Goal: Task Accomplishment & Management: Use online tool/utility

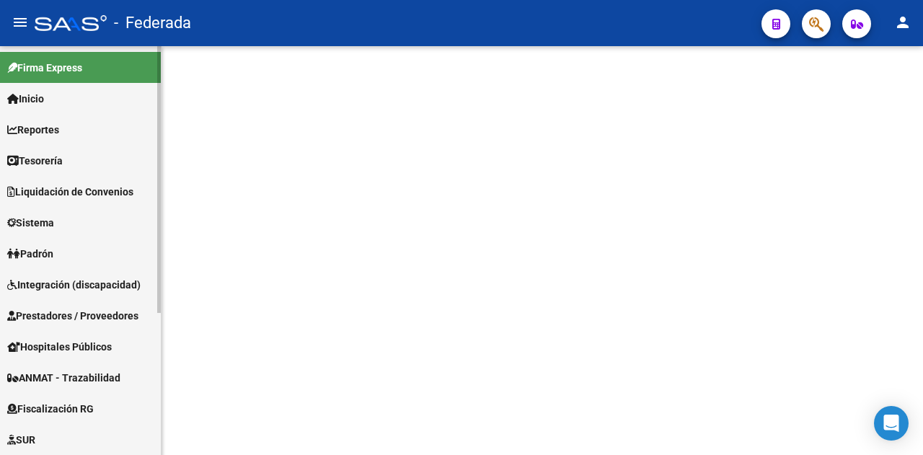
click at [80, 136] on link "Reportes" at bounding box center [80, 129] width 161 height 31
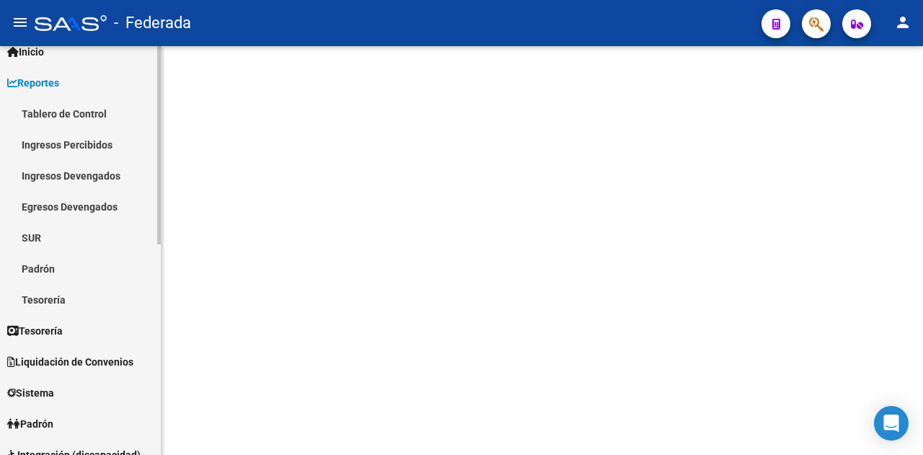
scroll to position [72, 0]
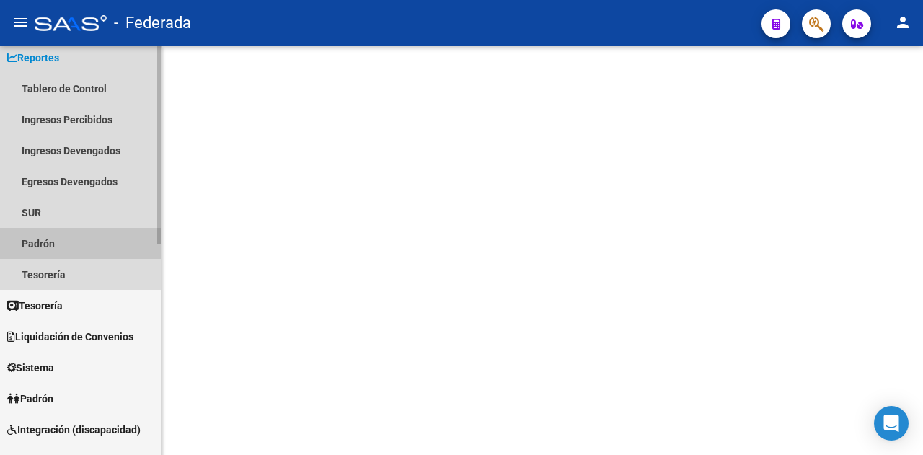
click at [102, 238] on link "Padrón" at bounding box center [80, 243] width 161 height 31
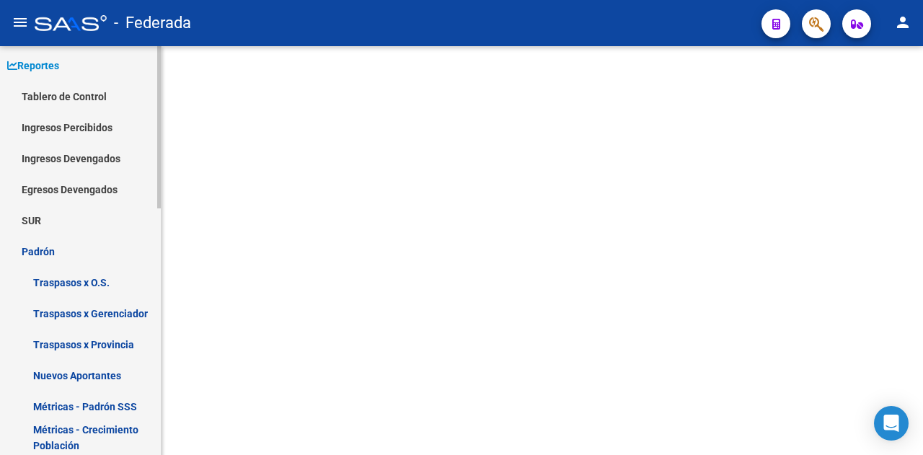
scroll to position [0, 0]
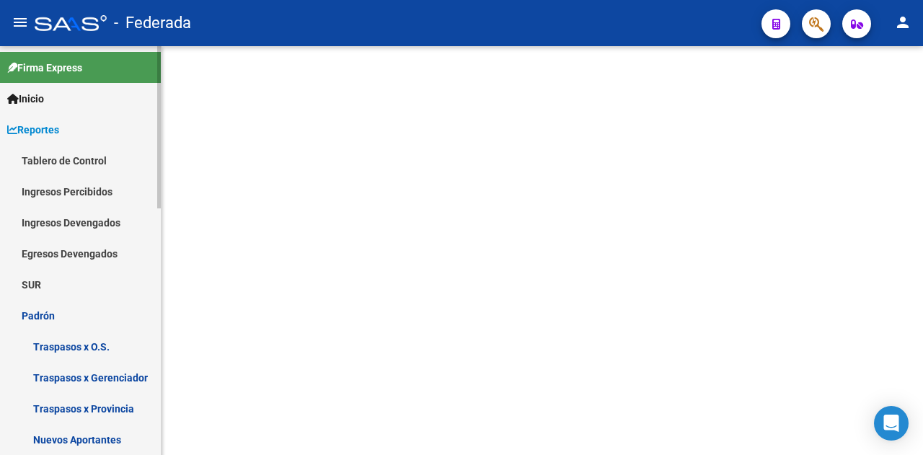
click at [105, 129] on link "Reportes" at bounding box center [80, 129] width 161 height 31
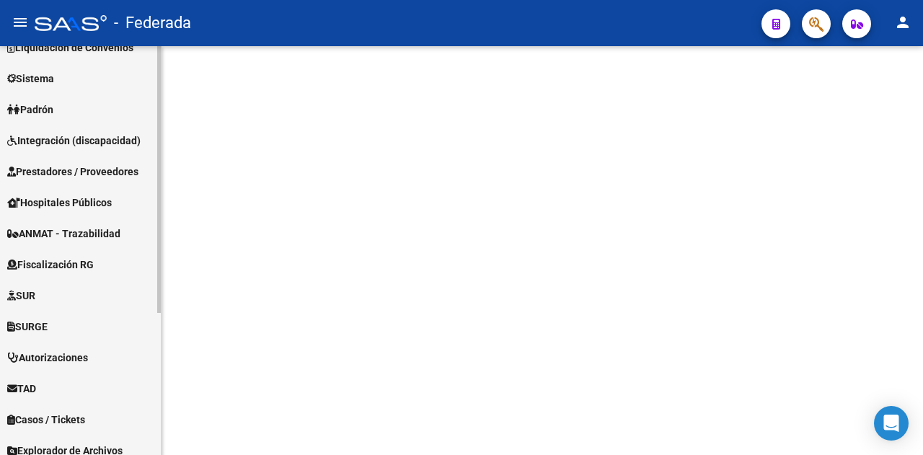
scroll to position [217, 0]
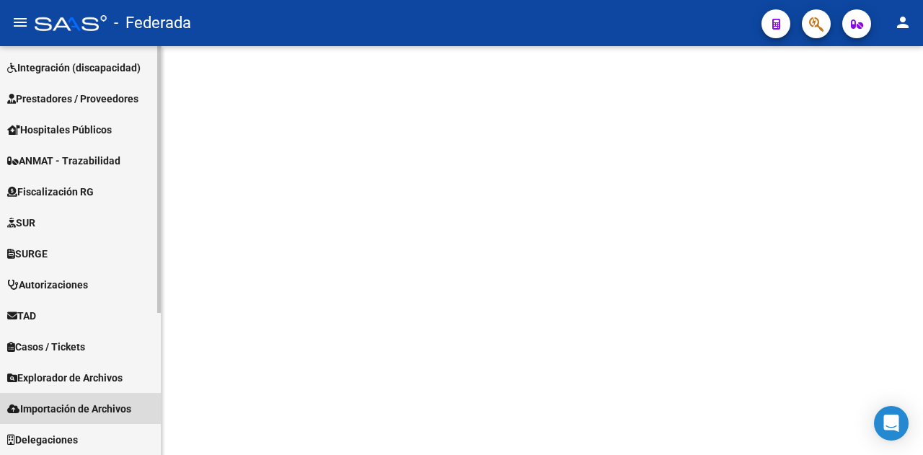
click at [95, 412] on span "Importación de Archivos" at bounding box center [69, 409] width 124 height 16
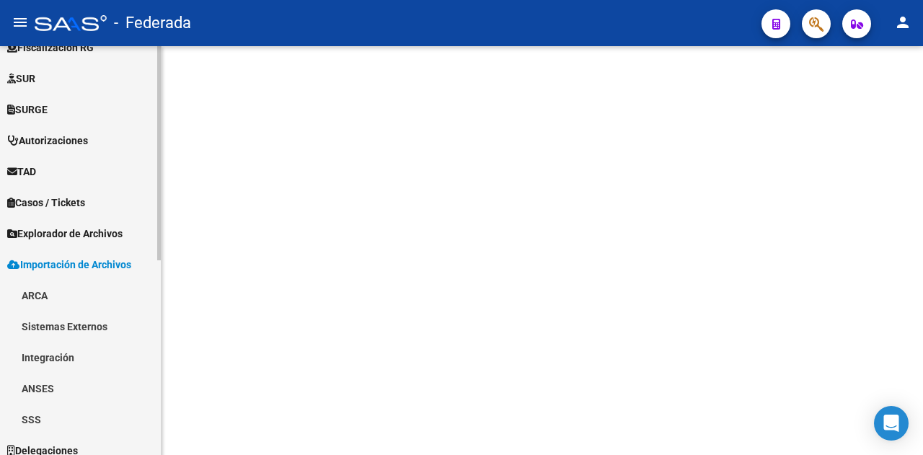
scroll to position [372, 0]
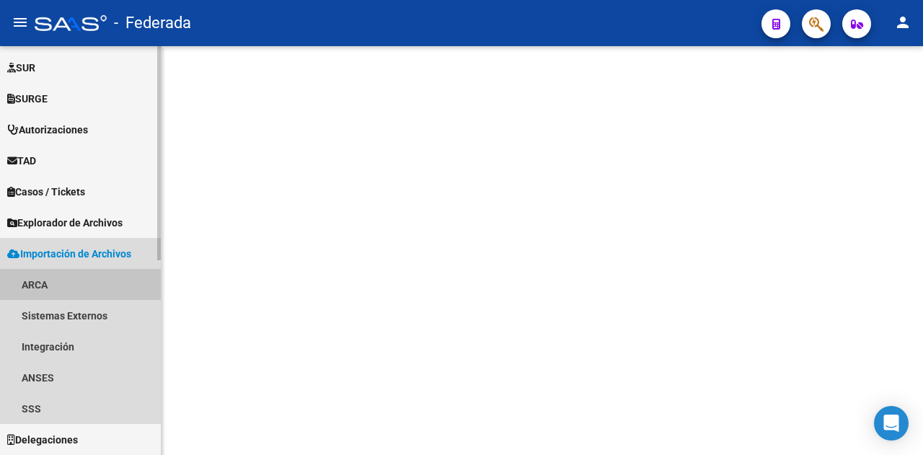
click at [85, 285] on link "ARCA" at bounding box center [80, 284] width 161 height 31
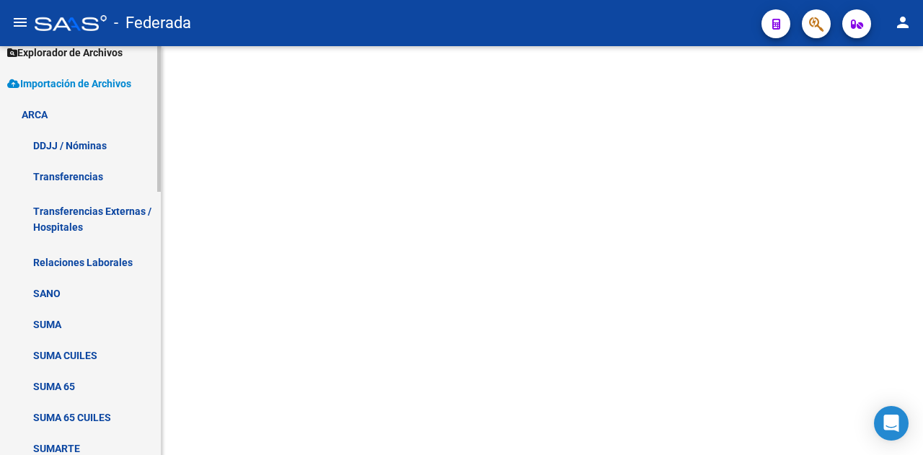
scroll to position [516, 0]
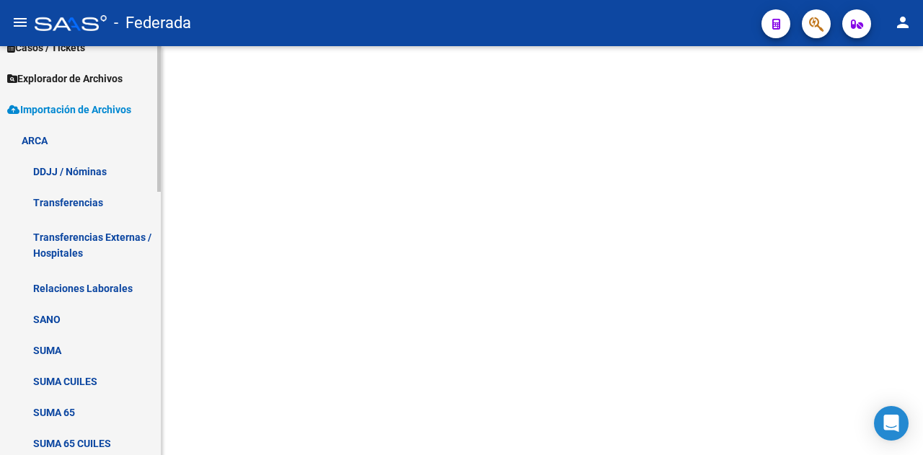
click at [81, 159] on link "DDJJ / Nóminas" at bounding box center [80, 171] width 161 height 31
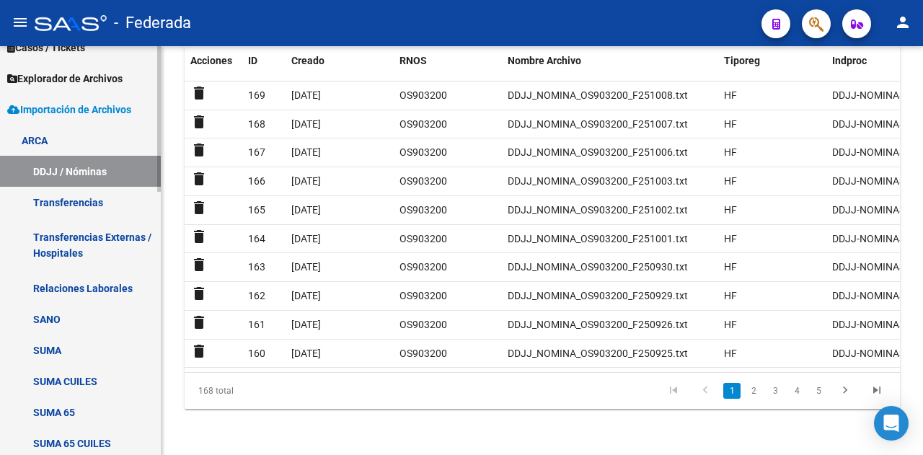
click at [89, 203] on link "Transferencias" at bounding box center [80, 202] width 161 height 31
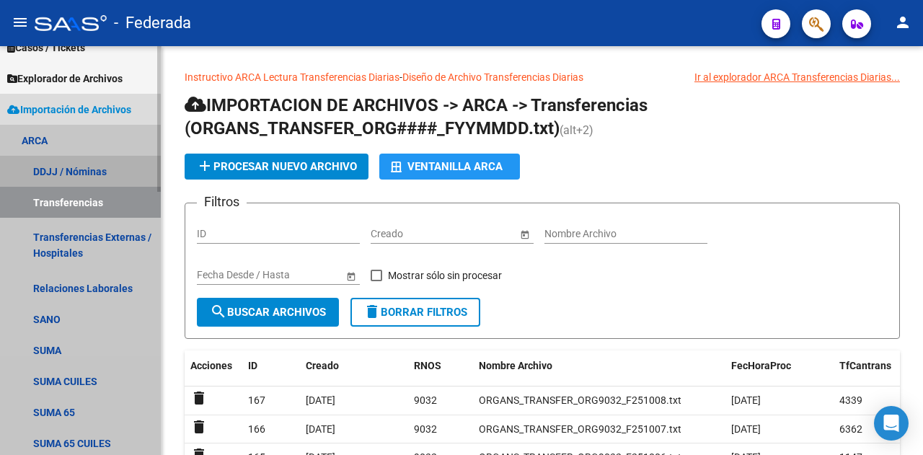
click at [74, 168] on link "DDJJ / Nóminas" at bounding box center [80, 171] width 161 height 31
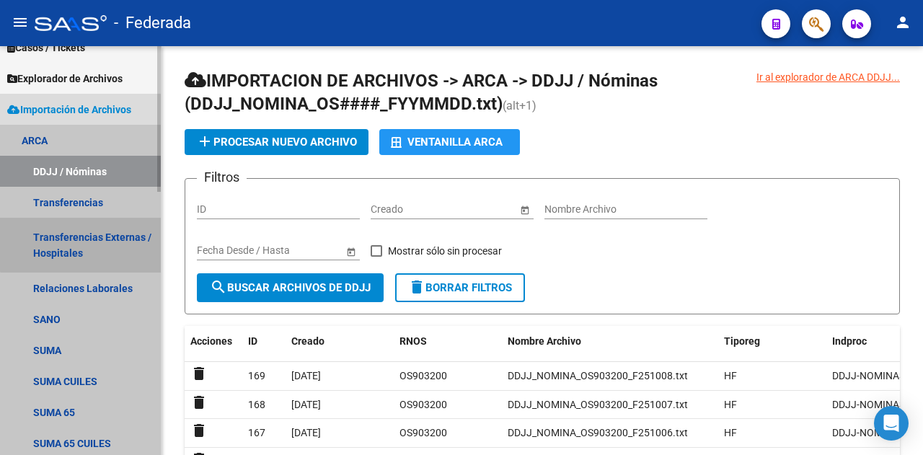
click at [101, 239] on link "Transferencias Externas / Hospitales" at bounding box center [80, 245] width 161 height 55
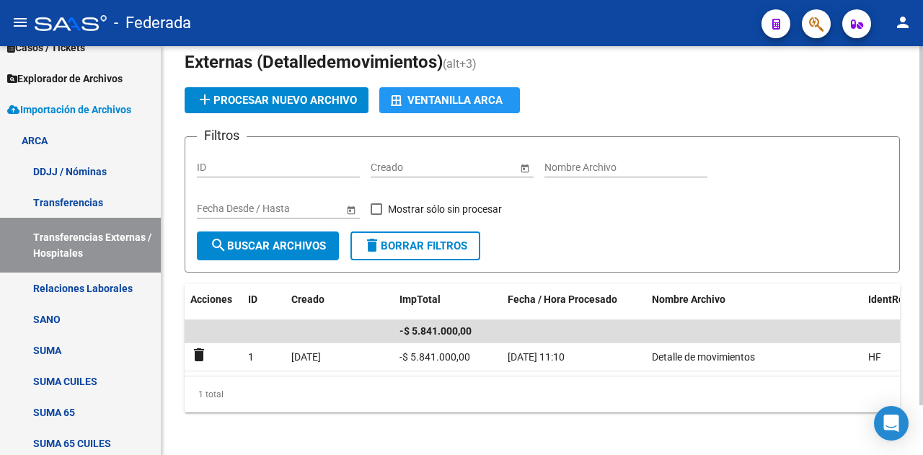
scroll to position [57, 0]
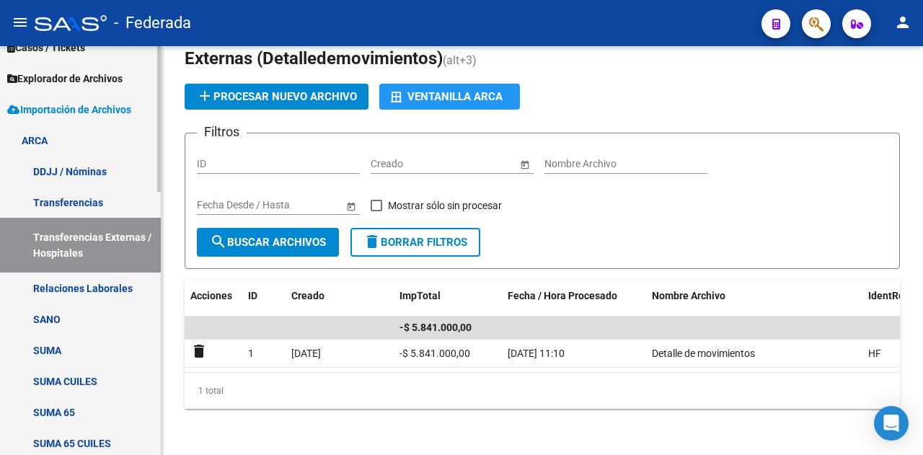
click at [118, 293] on link "Relaciones Laborales" at bounding box center [80, 287] width 161 height 31
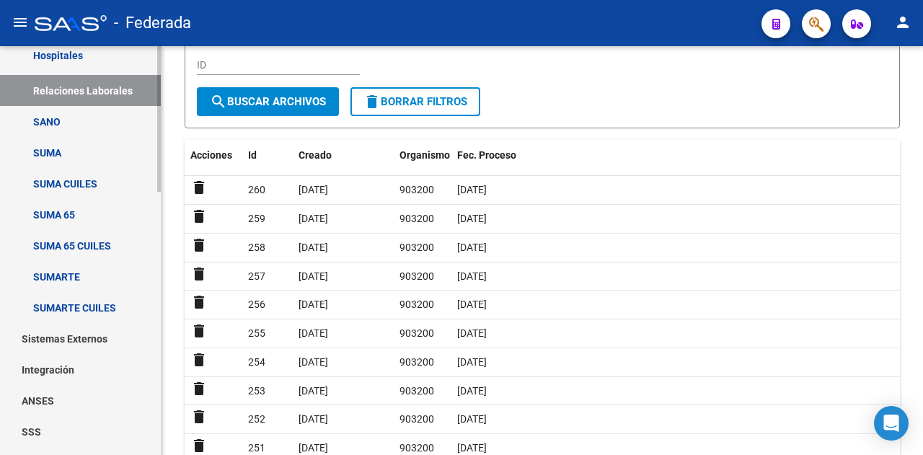
scroll to position [737, 0]
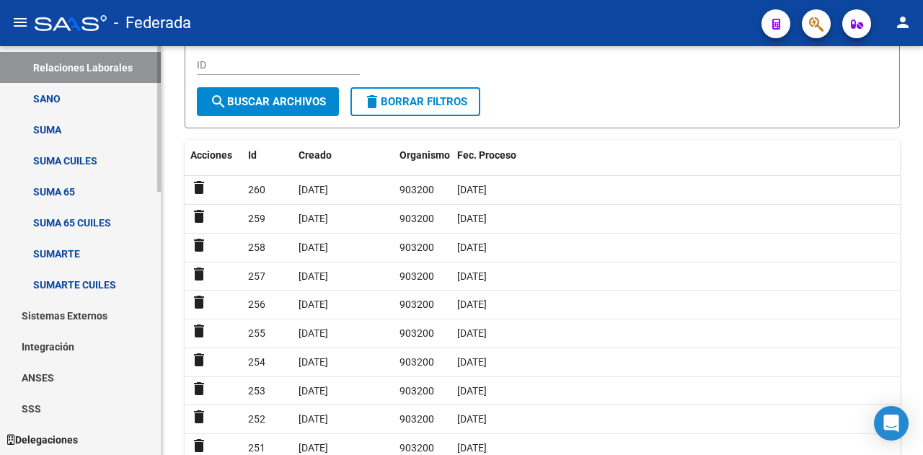
click at [75, 314] on link "Sistemas Externos" at bounding box center [80, 315] width 161 height 31
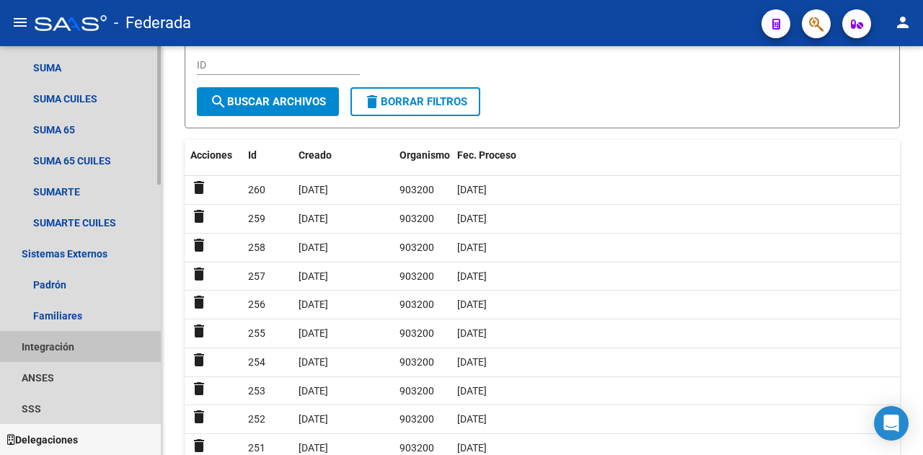
click at [74, 342] on link "Integración" at bounding box center [80, 346] width 161 height 31
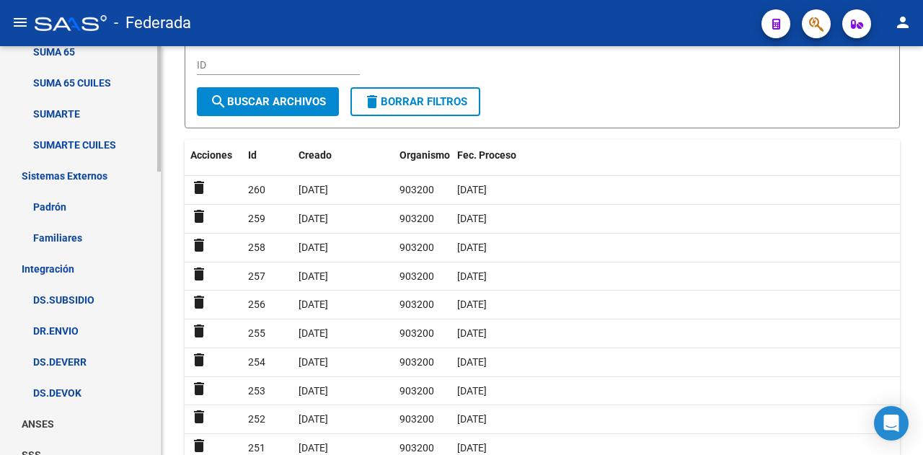
scroll to position [923, 0]
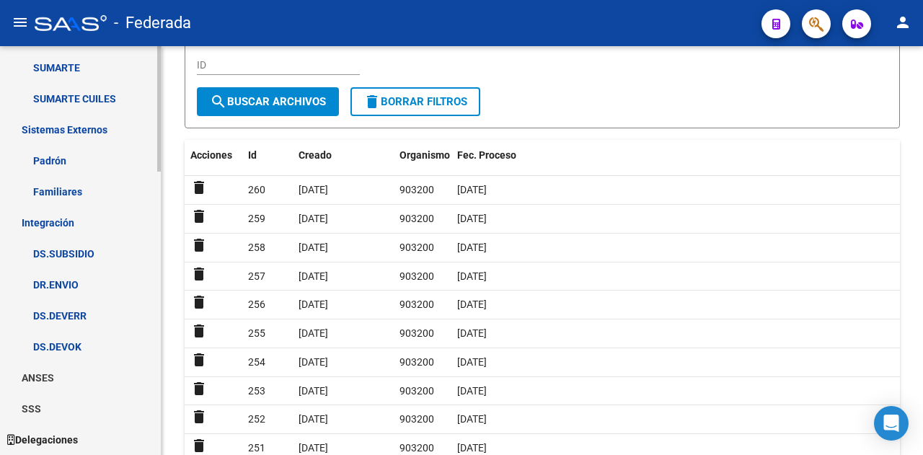
click at [69, 383] on link "ANSES" at bounding box center [80, 377] width 161 height 31
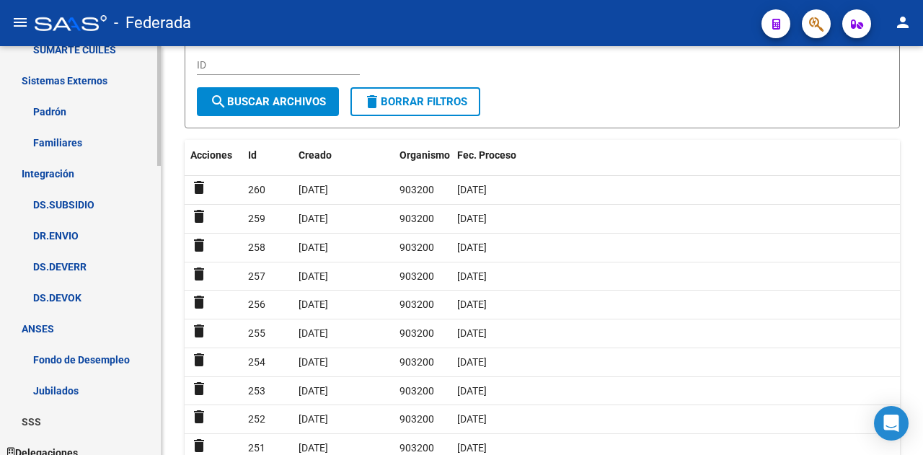
scroll to position [985, 0]
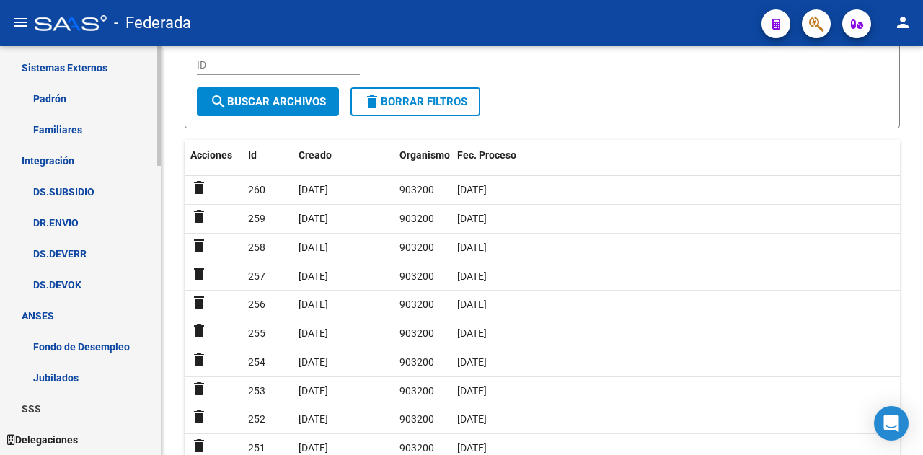
click at [72, 407] on link "SSS" at bounding box center [80, 408] width 161 height 31
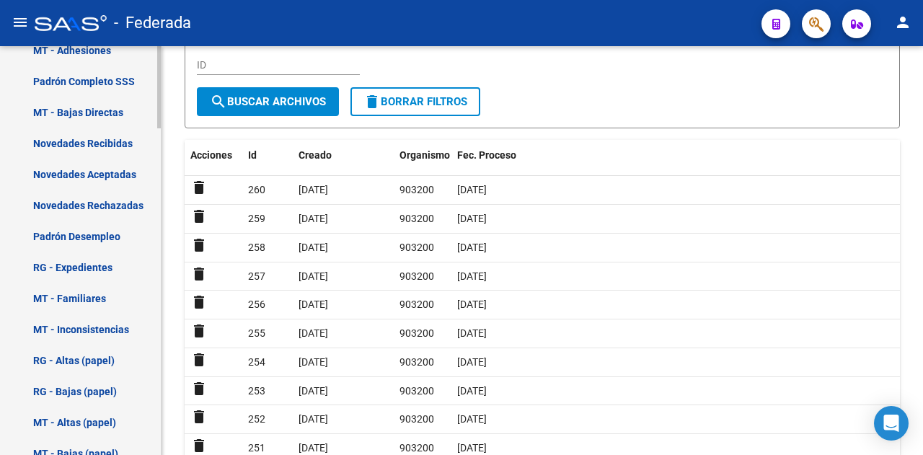
scroll to position [1628, 0]
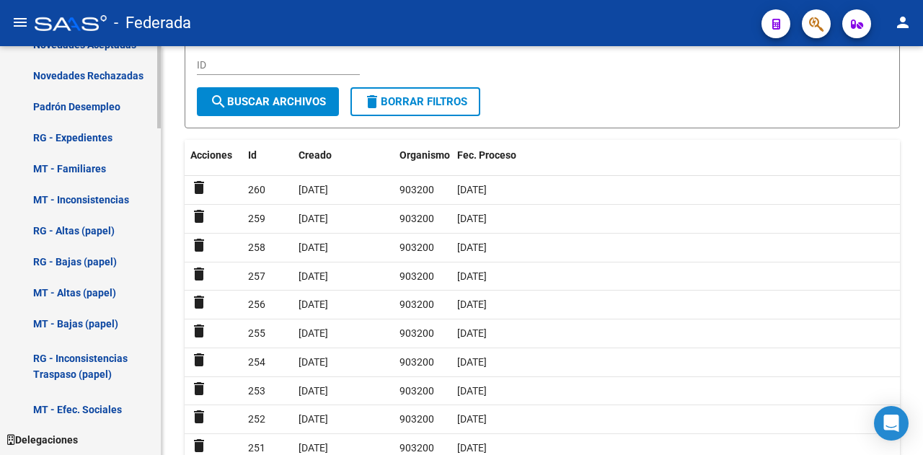
click at [35, 436] on span "Delegaciones" at bounding box center [42, 440] width 71 height 16
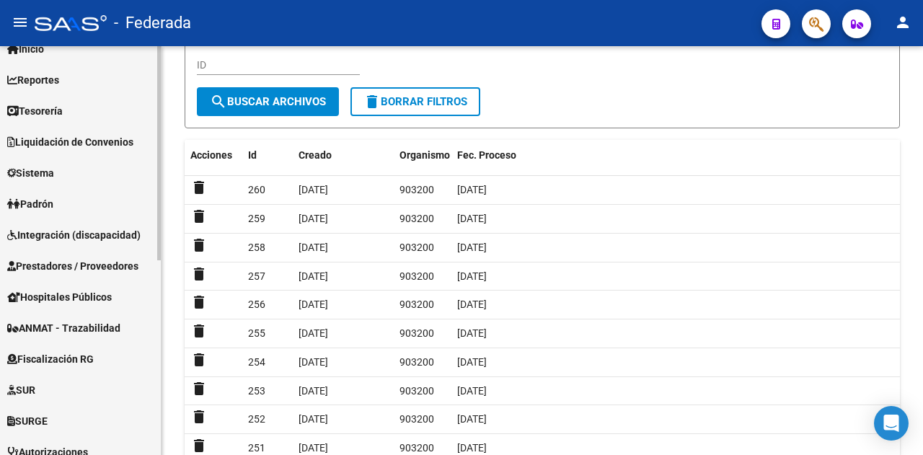
scroll to position [0, 0]
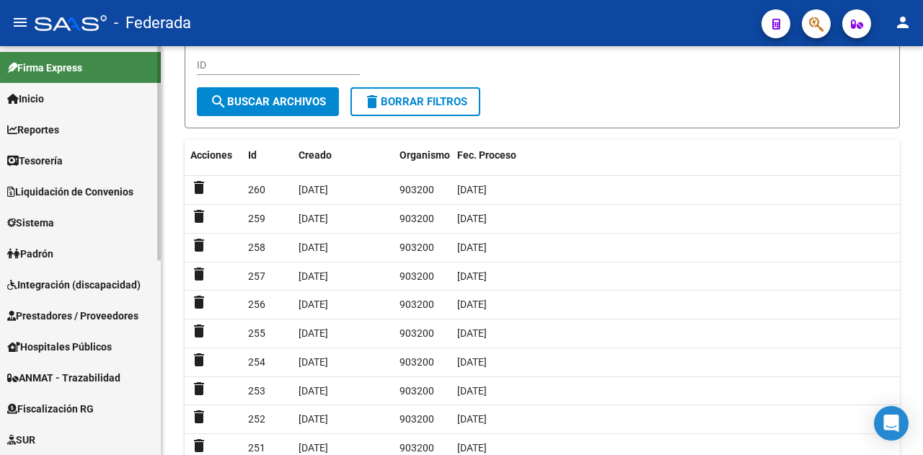
click at [41, 66] on span "Firma Express" at bounding box center [44, 68] width 75 height 16
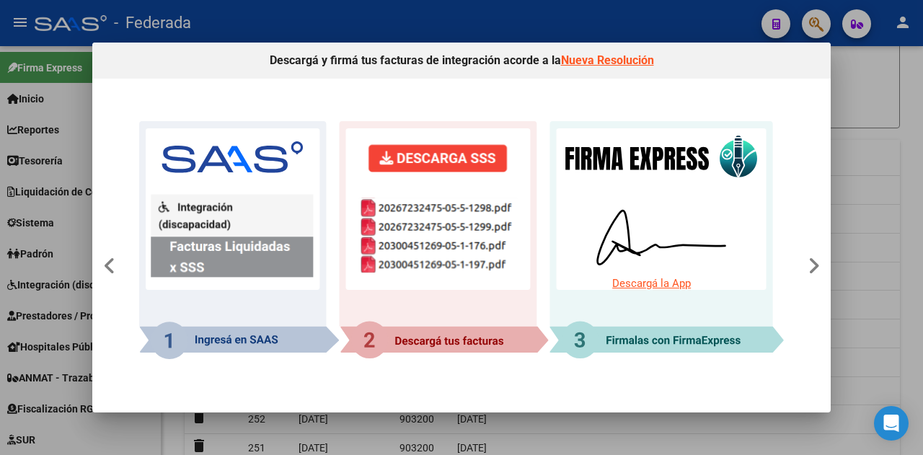
click at [885, 154] on div at bounding box center [461, 227] width 923 height 455
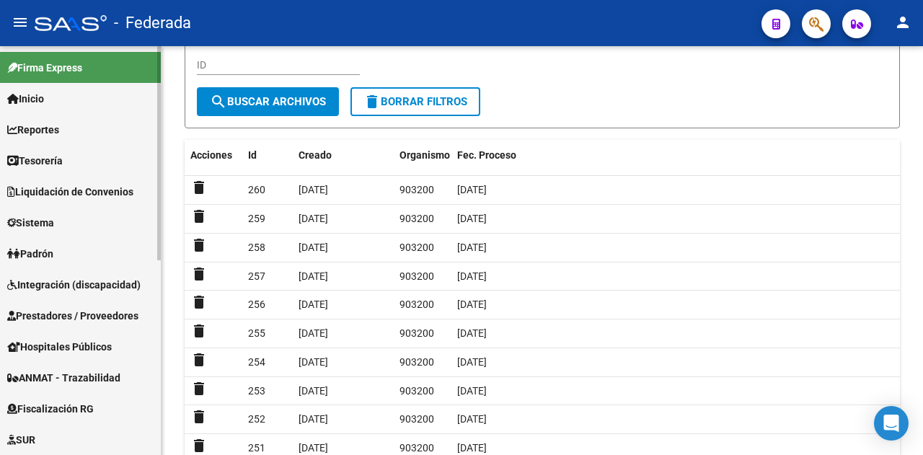
click at [37, 92] on span "Inicio" at bounding box center [25, 99] width 37 height 16
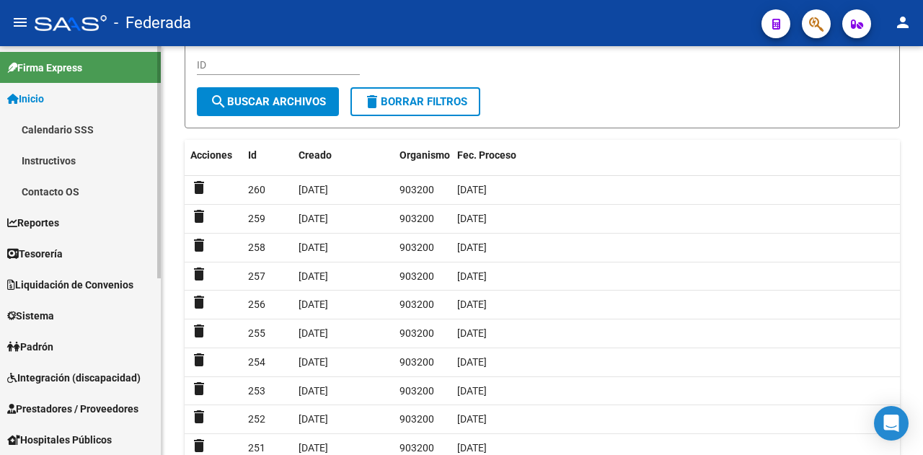
click at [44, 99] on span "Inicio" at bounding box center [25, 99] width 37 height 16
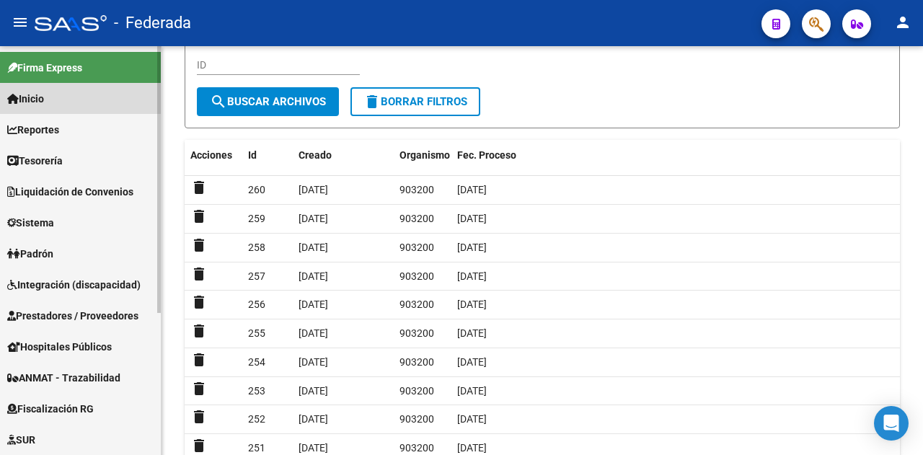
click at [44, 99] on span "Inicio" at bounding box center [25, 99] width 37 height 16
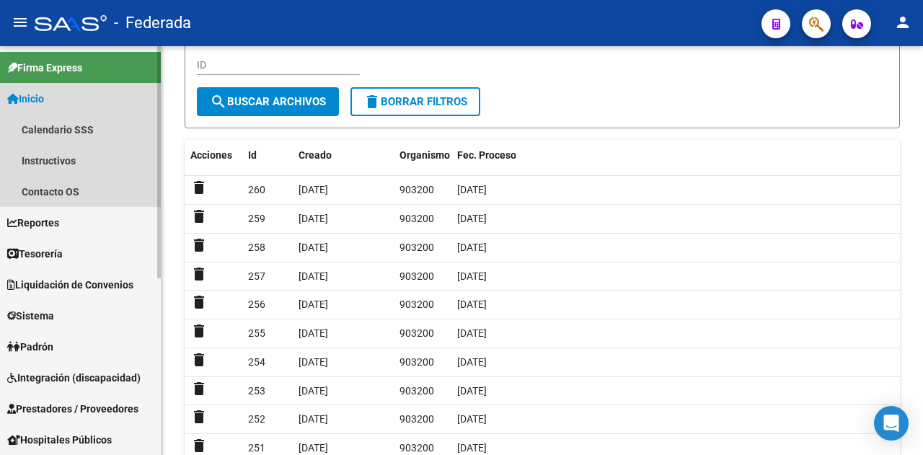
click at [44, 98] on span "Inicio" at bounding box center [25, 99] width 37 height 16
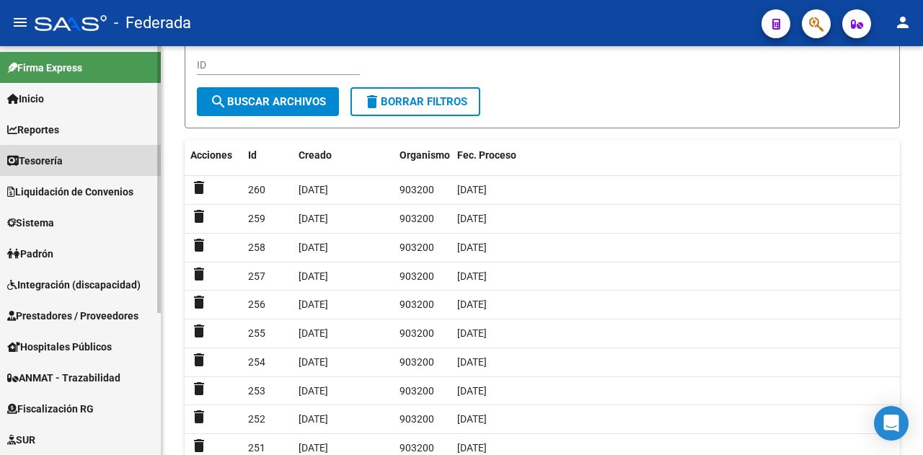
click at [92, 166] on link "Tesorería" at bounding box center [80, 160] width 161 height 31
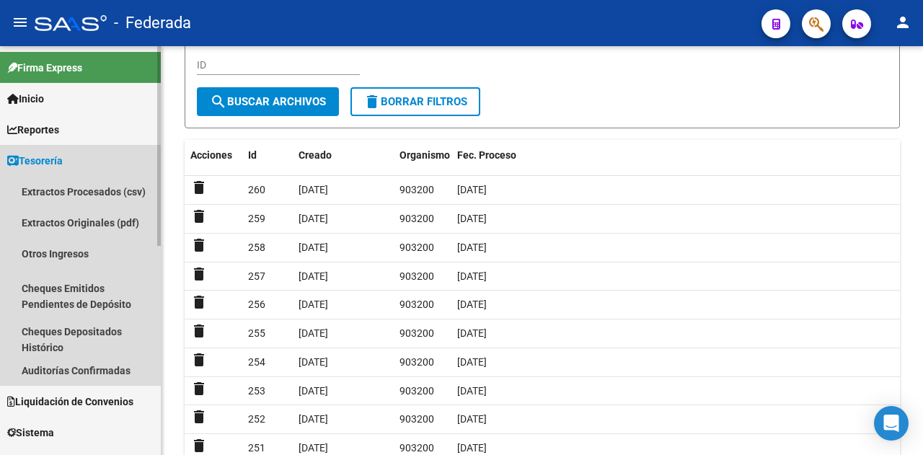
click at [92, 166] on link "Tesorería" at bounding box center [80, 160] width 161 height 31
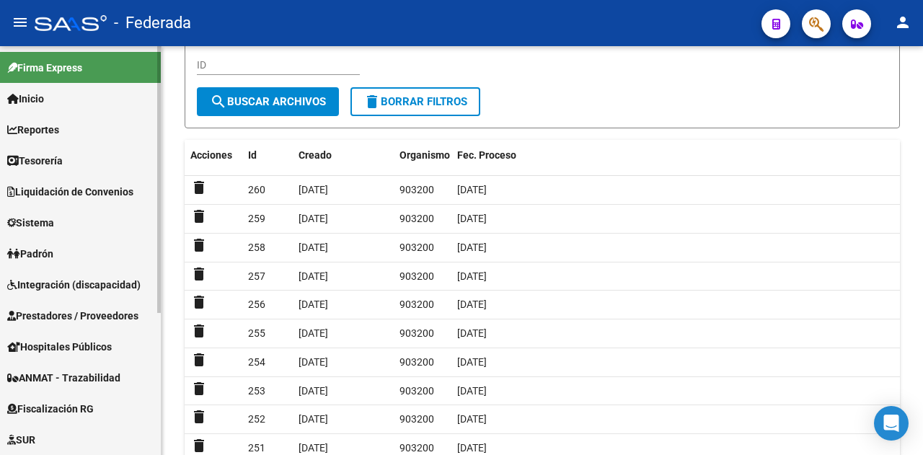
click at [73, 91] on link "Inicio" at bounding box center [80, 98] width 161 height 31
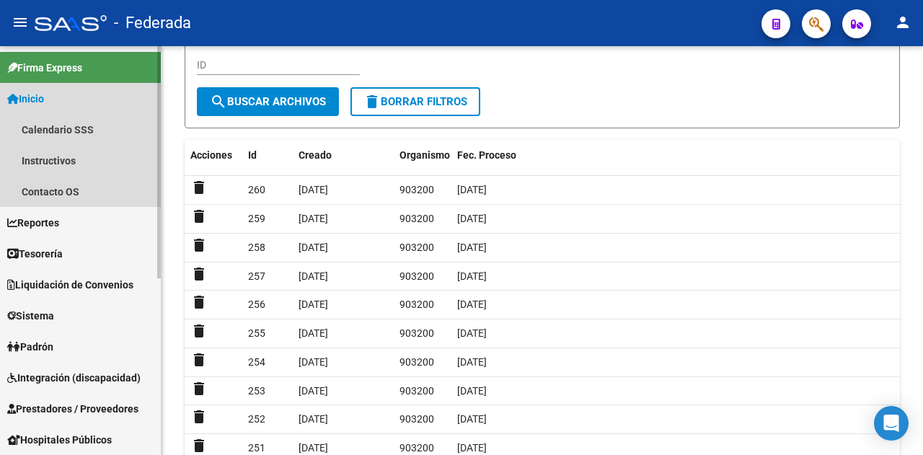
click at [71, 92] on link "Inicio" at bounding box center [80, 98] width 161 height 31
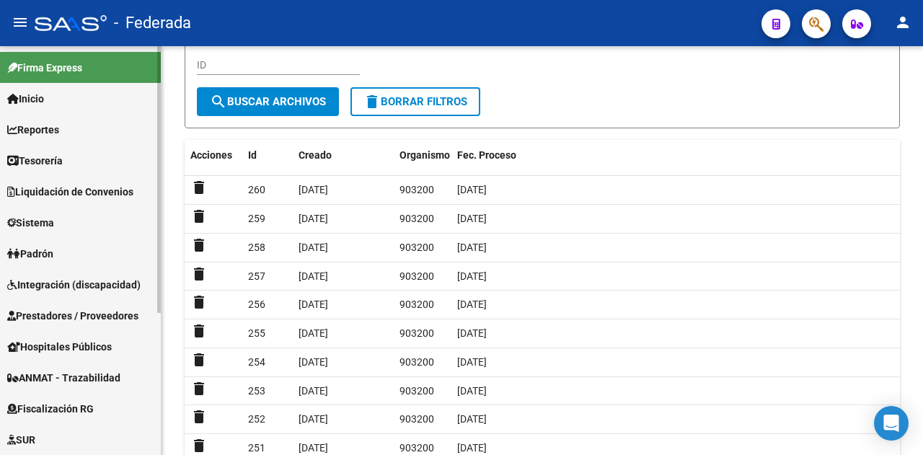
click at [48, 108] on link "Inicio" at bounding box center [80, 98] width 161 height 31
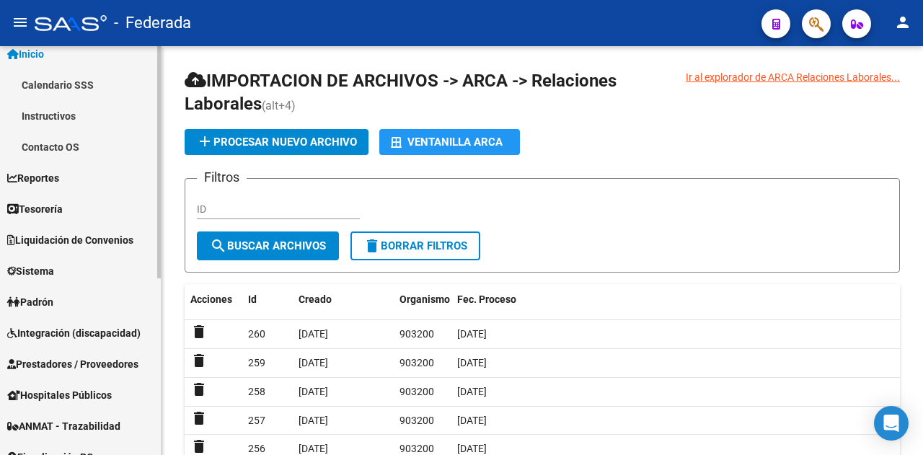
scroll to position [72, 0]
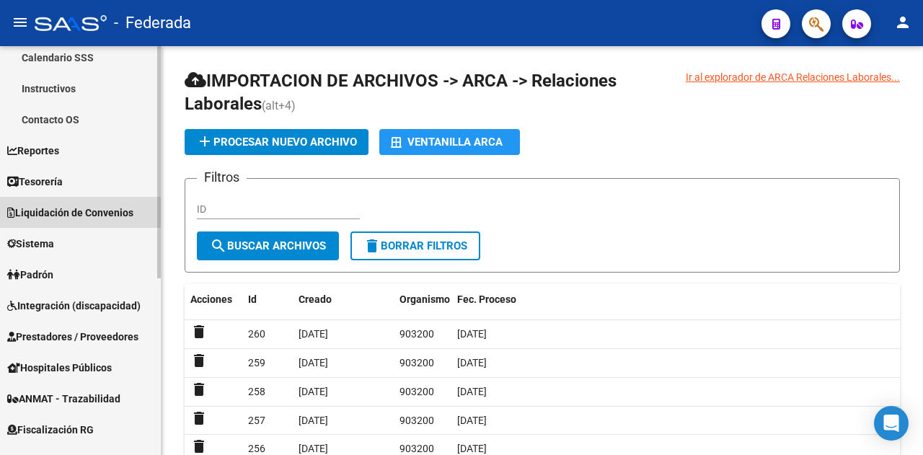
click at [78, 216] on span "Liquidación de Convenios" at bounding box center [70, 213] width 126 height 16
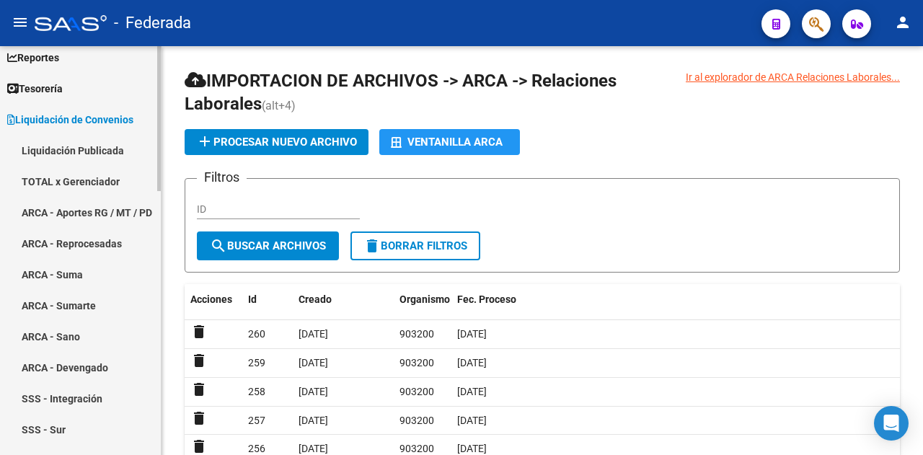
scroll to position [144, 0]
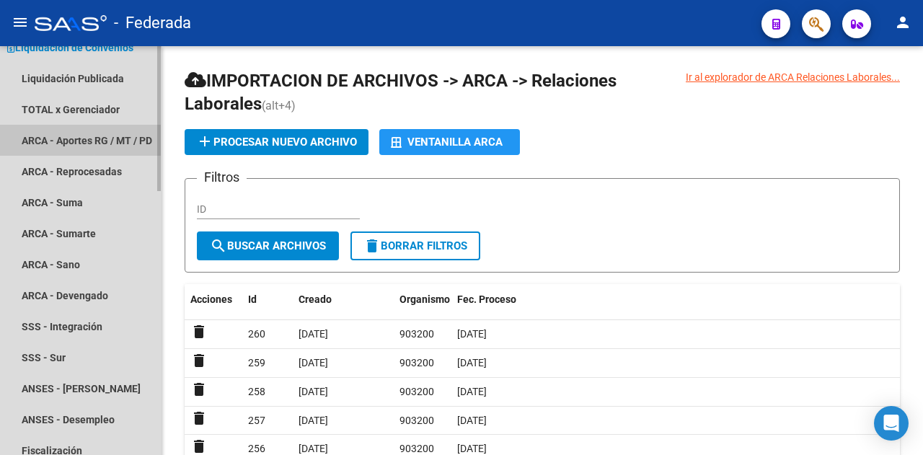
click at [112, 140] on link "ARCA - Aportes RG / MT / PD" at bounding box center [80, 140] width 161 height 31
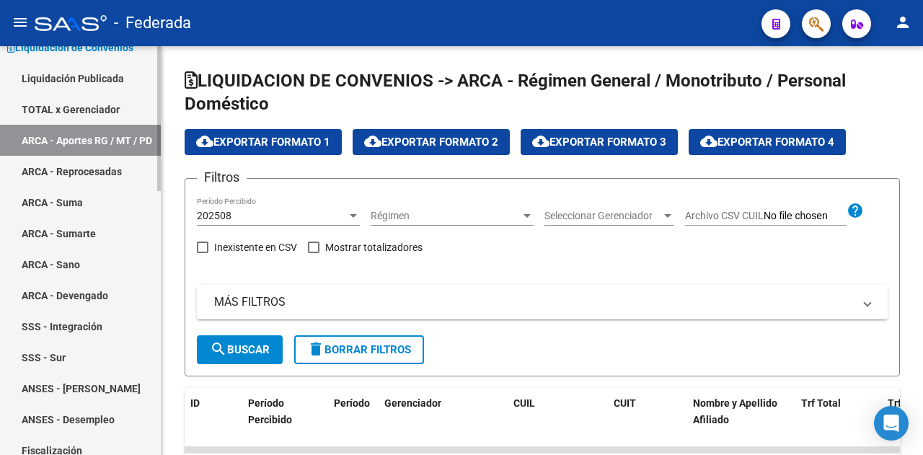
click at [97, 111] on link "TOTAL x Gerenciador" at bounding box center [80, 109] width 161 height 31
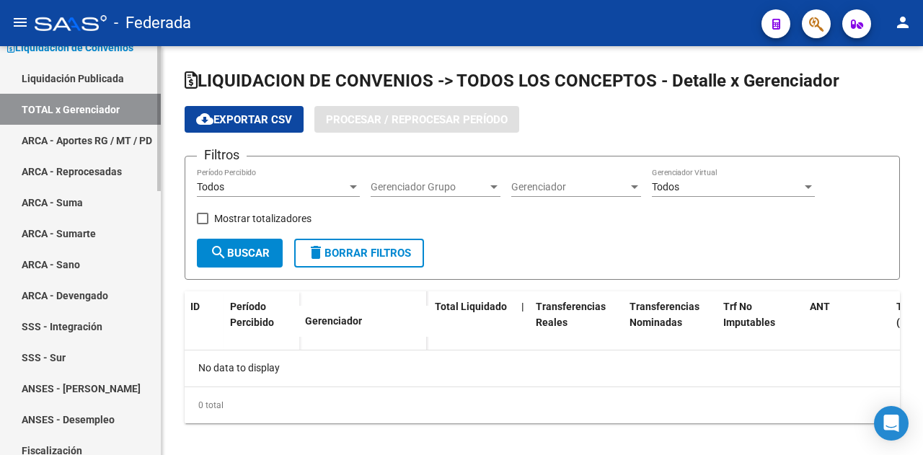
checkbox input "true"
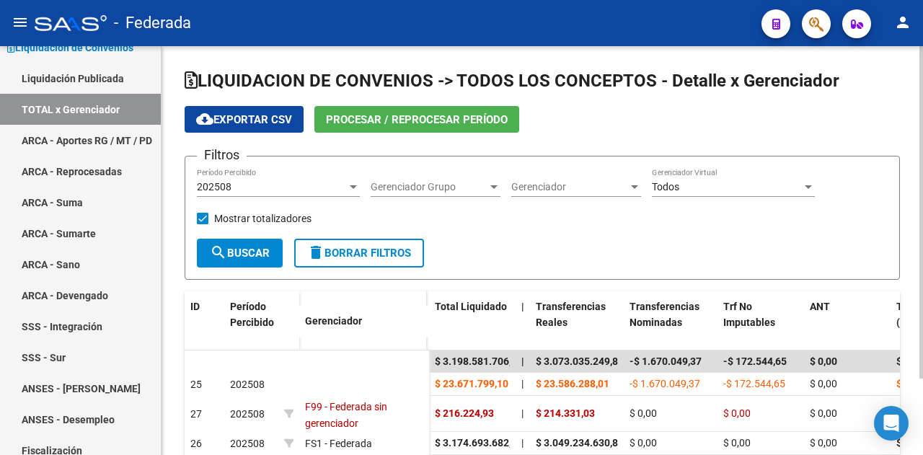
click at [277, 191] on div "202508" at bounding box center [272, 187] width 150 height 12
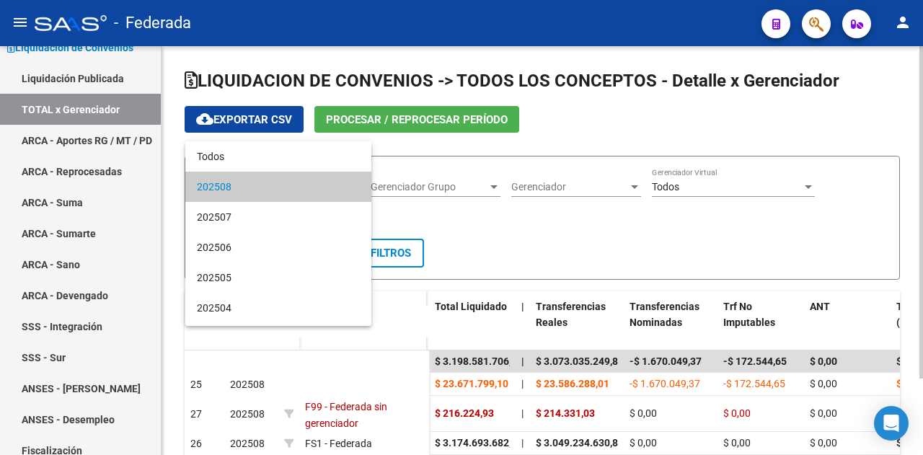
click at [549, 260] on div at bounding box center [461, 227] width 923 height 455
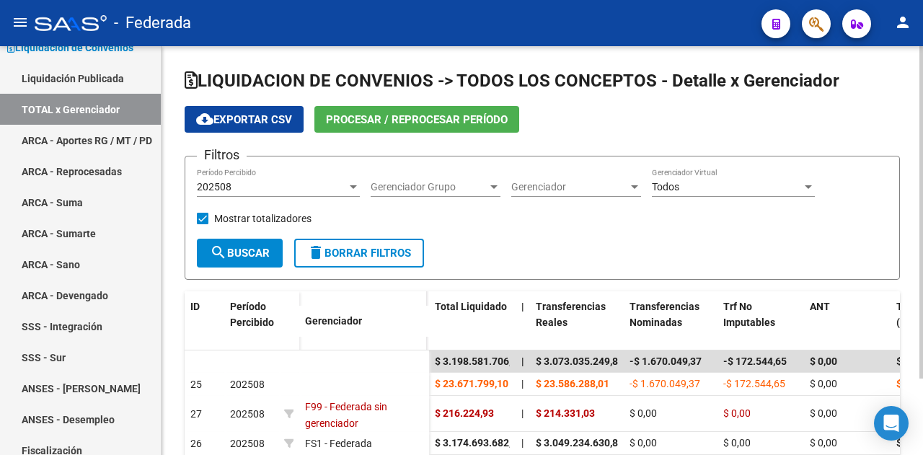
click at [425, 123] on span "Procesar / Reprocesar período" at bounding box center [417, 119] width 182 height 13
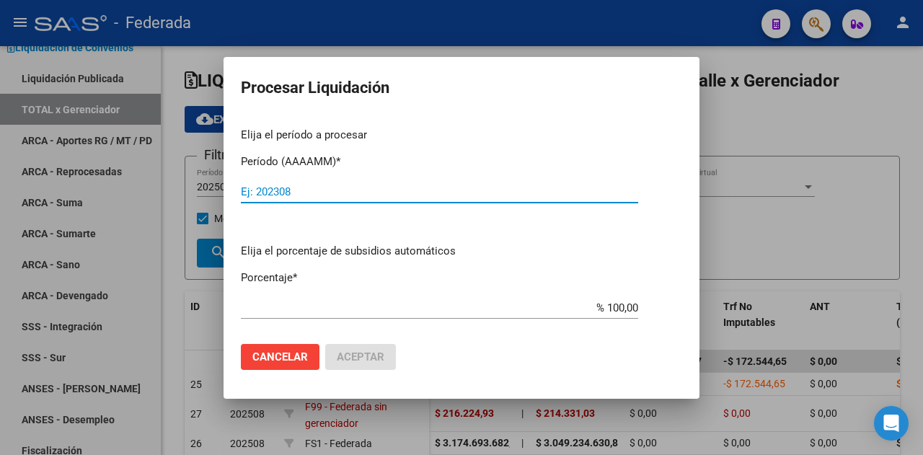
click at [352, 193] on input "Ej: 202308" at bounding box center [439, 191] width 397 height 13
type input "202509"
click at [363, 361] on span "Aceptar" at bounding box center [361, 356] width 48 height 13
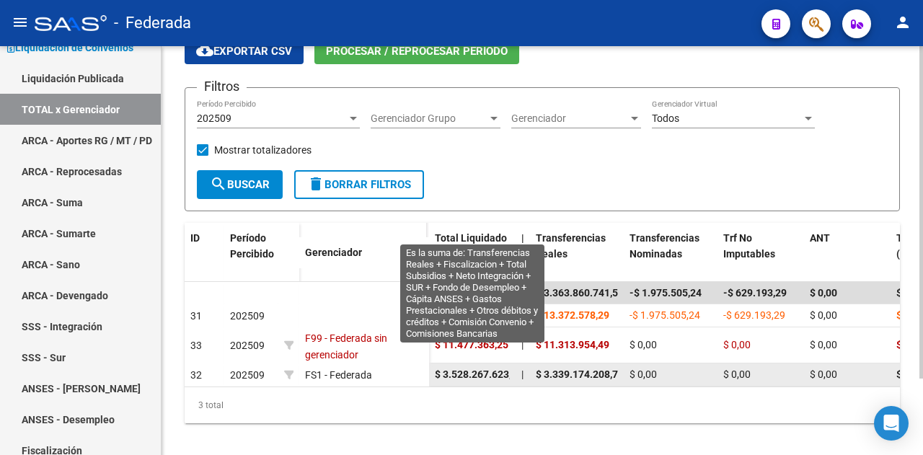
scroll to position [94, 0]
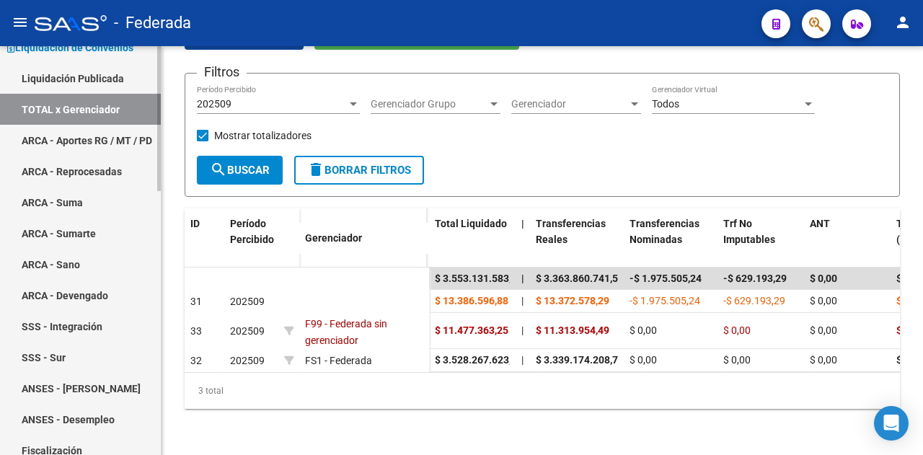
click at [75, 136] on link "ARCA - Aportes RG / MT / PD" at bounding box center [80, 140] width 161 height 31
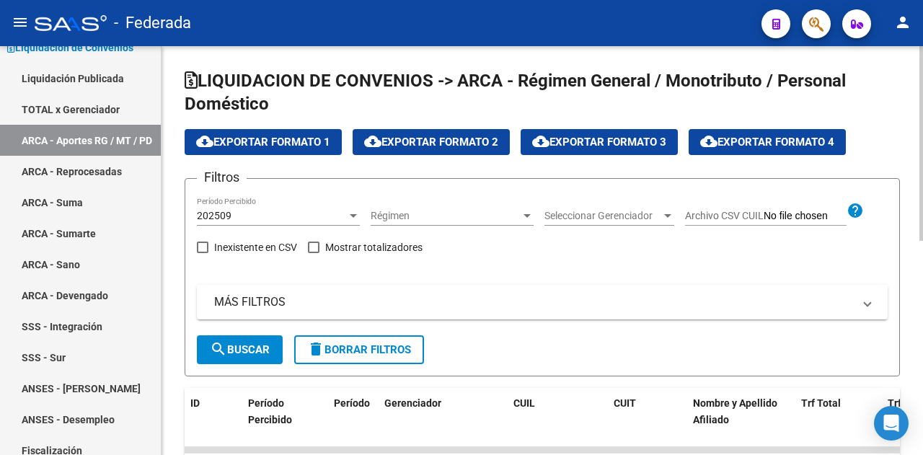
click at [308, 226] on div "202509 Período Percibido" at bounding box center [278, 211] width 163 height 29
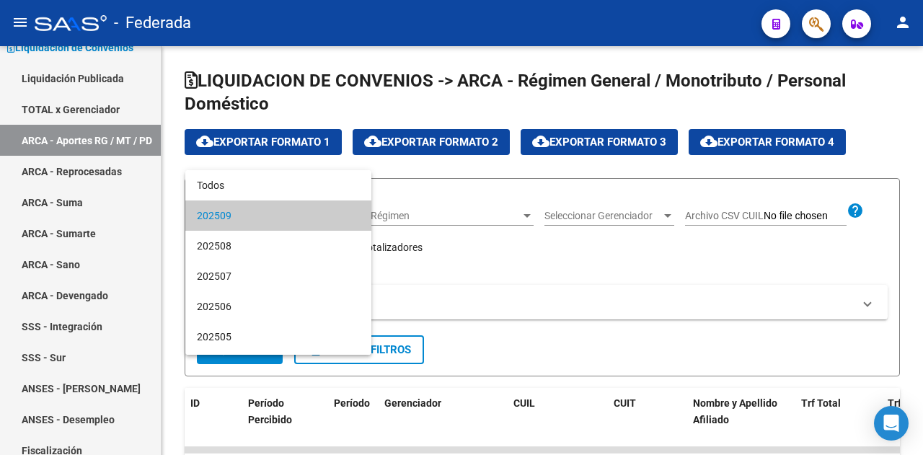
click at [308, 216] on span "202509" at bounding box center [278, 215] width 163 height 30
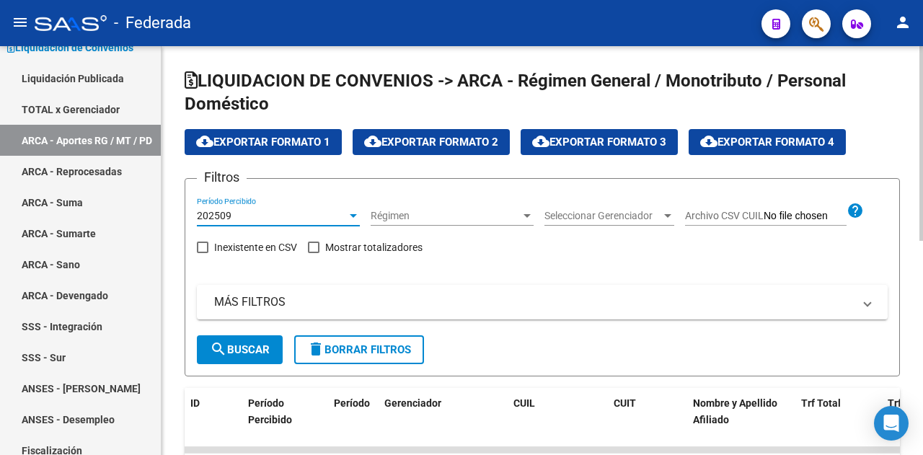
click at [293, 221] on div "202509" at bounding box center [272, 216] width 150 height 12
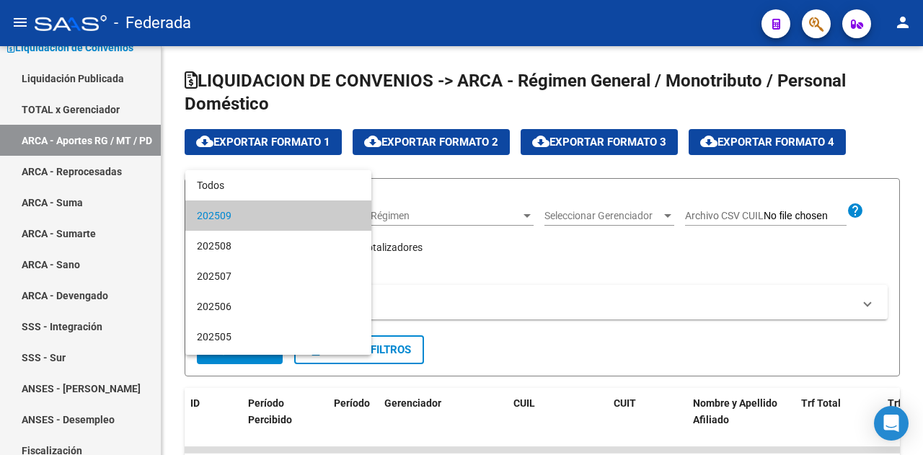
click at [298, 208] on span "202509" at bounding box center [278, 215] width 163 height 30
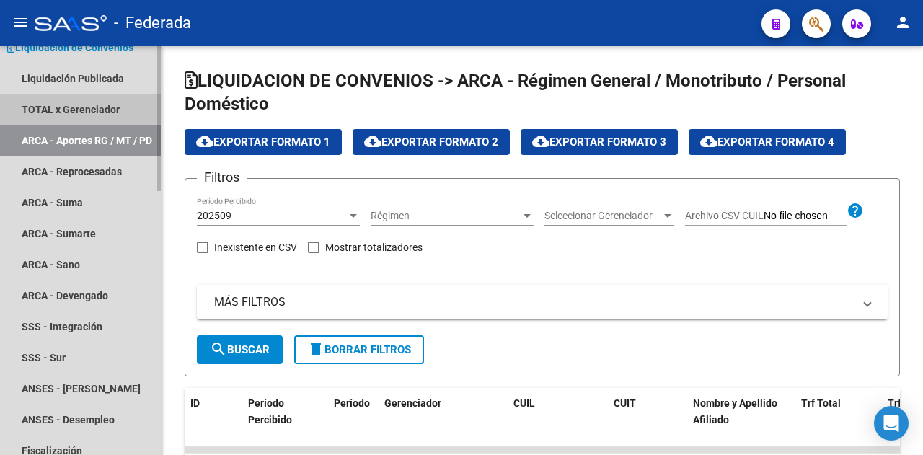
click at [92, 110] on link "TOTAL x Gerenciador" at bounding box center [80, 109] width 161 height 31
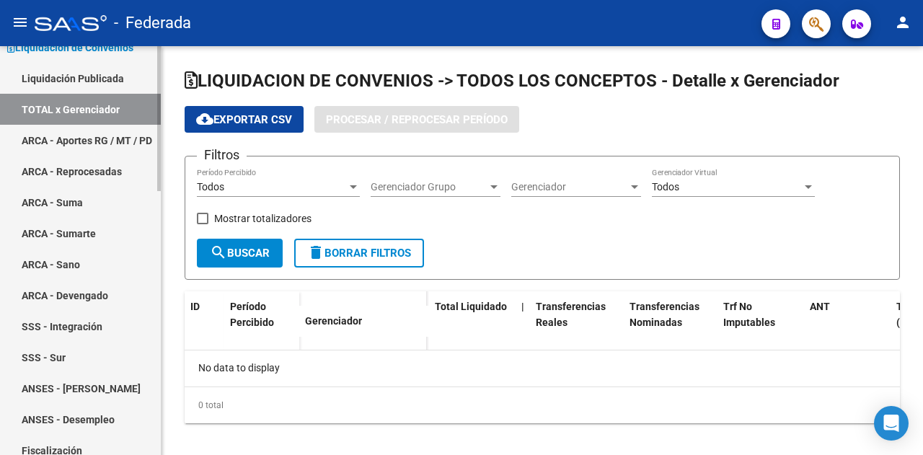
checkbox input "true"
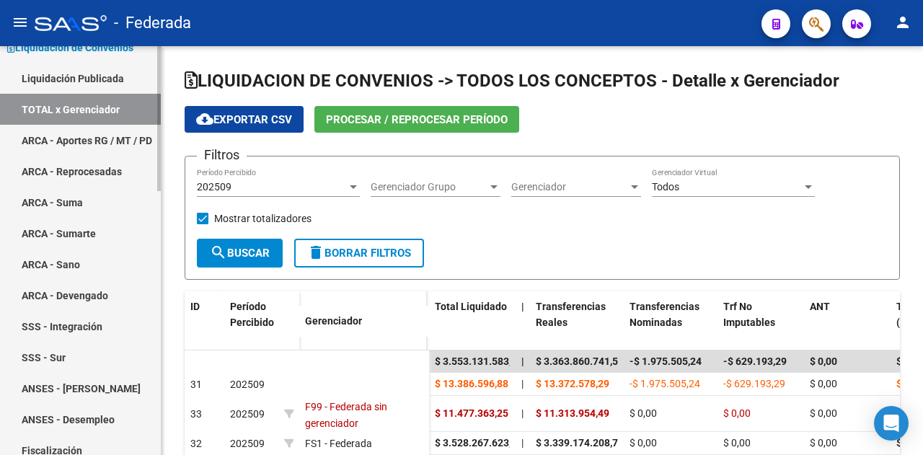
click at [64, 138] on link "ARCA - Aportes RG / MT / PD" at bounding box center [80, 140] width 161 height 31
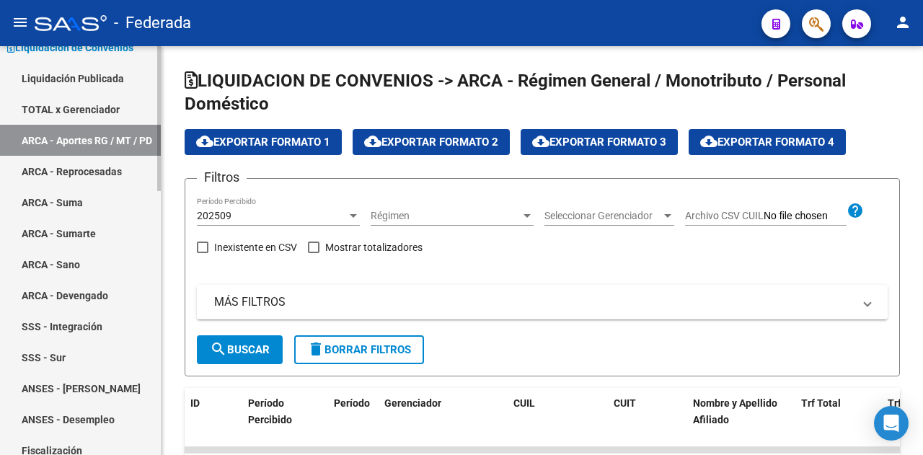
click at [106, 112] on link "TOTAL x Gerenciador" at bounding box center [80, 109] width 161 height 31
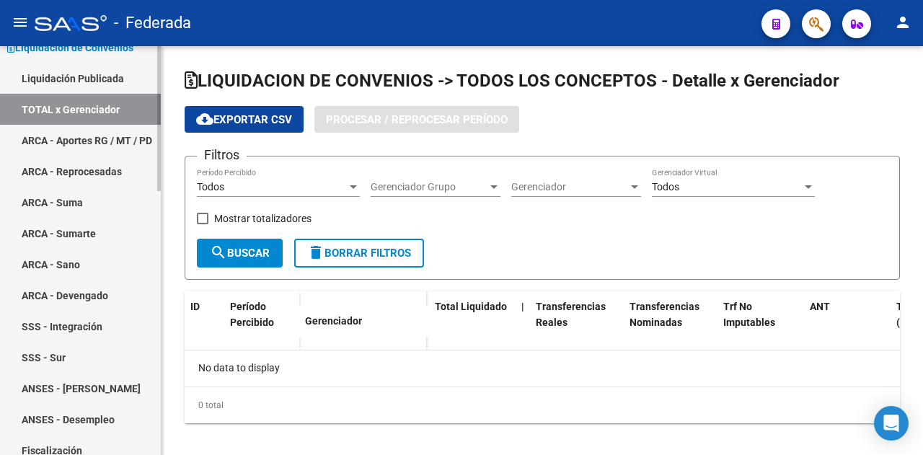
checkbox input "true"
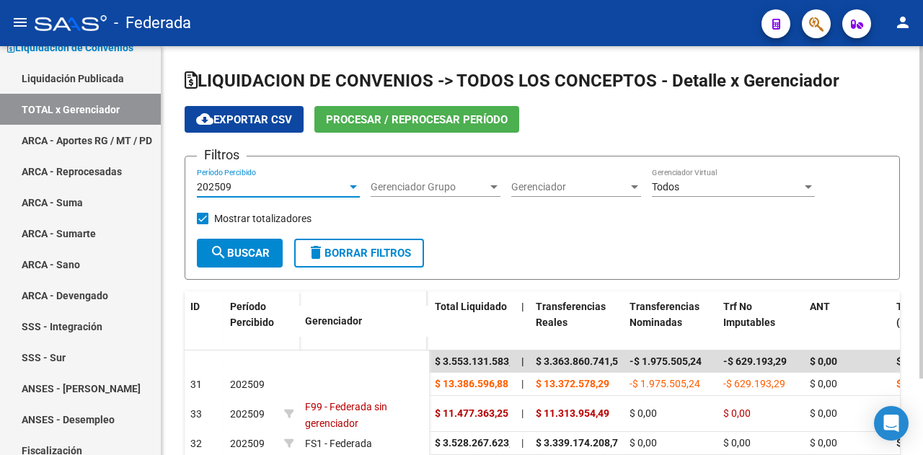
click at [255, 186] on div "202509" at bounding box center [272, 187] width 150 height 12
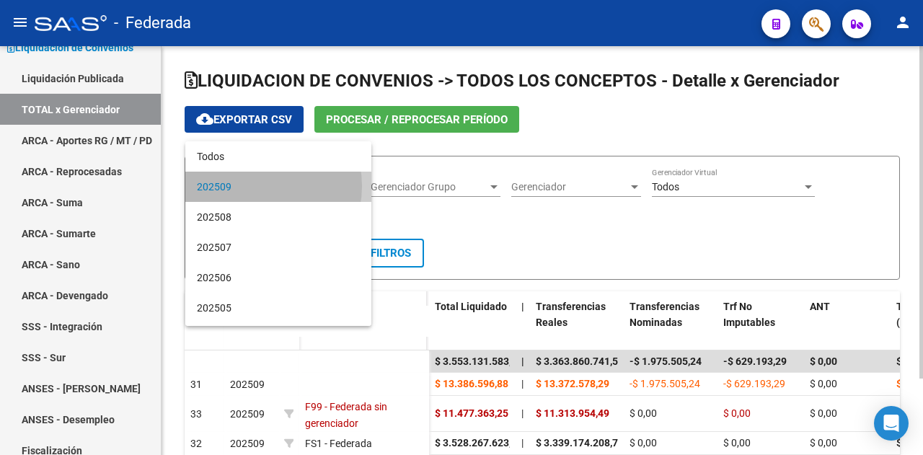
click at [255, 186] on span "202509" at bounding box center [278, 187] width 163 height 30
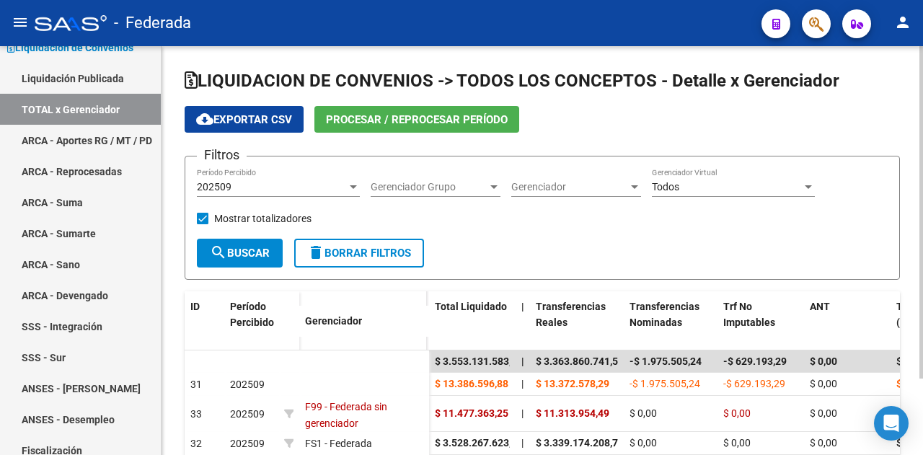
click at [560, 231] on div "Filtros 202509 Período Percibido Gerenciador Grupo Gerenciador Grupo Gerenciado…" at bounding box center [542, 203] width 691 height 70
click at [464, 117] on span "Procesar / Reprocesar período" at bounding box center [417, 119] width 182 height 13
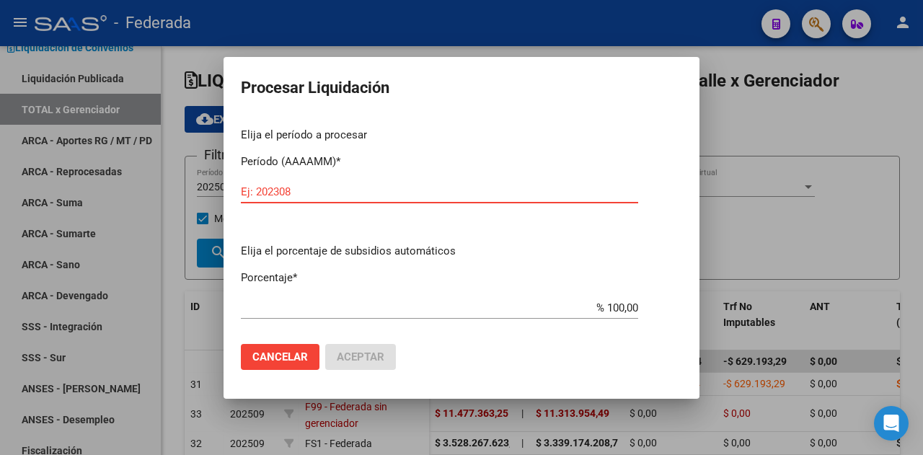
click at [270, 363] on button "Cancelar" at bounding box center [280, 357] width 79 height 26
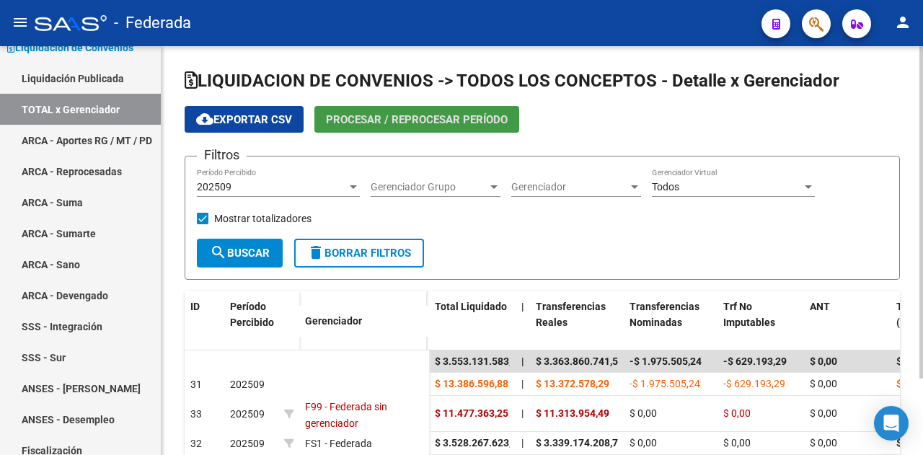
click at [556, 236] on div "Filtros 202509 Período Percibido Gerenciador Grupo Gerenciador Grupo Gerenciado…" at bounding box center [542, 203] width 691 height 70
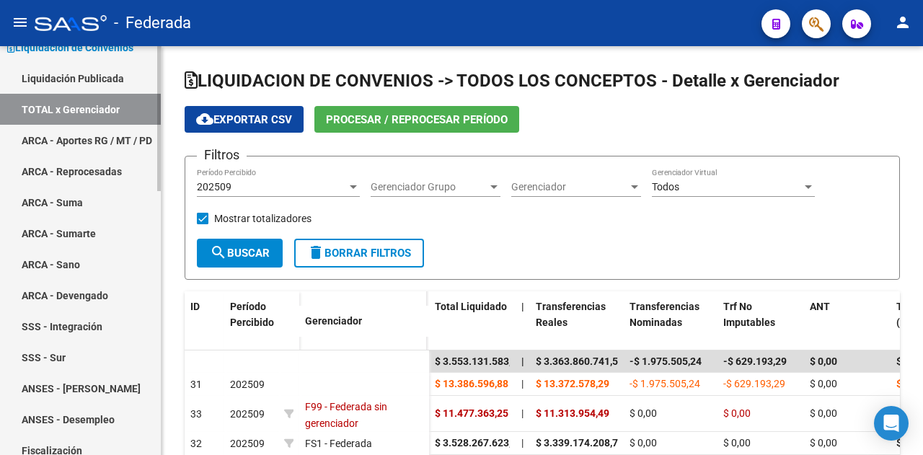
click at [101, 128] on link "ARCA - Aportes RG / MT / PD" at bounding box center [80, 140] width 161 height 31
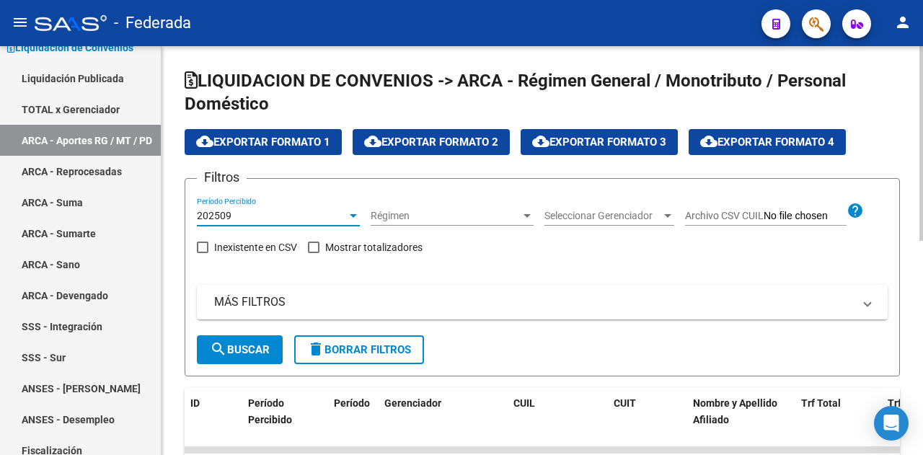
click at [259, 213] on div "202509" at bounding box center [272, 216] width 150 height 12
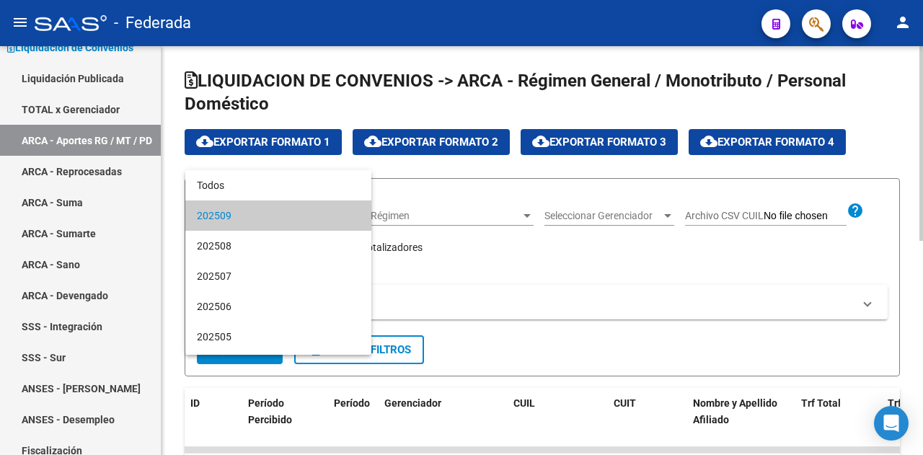
click at [265, 213] on span "202509" at bounding box center [278, 215] width 163 height 30
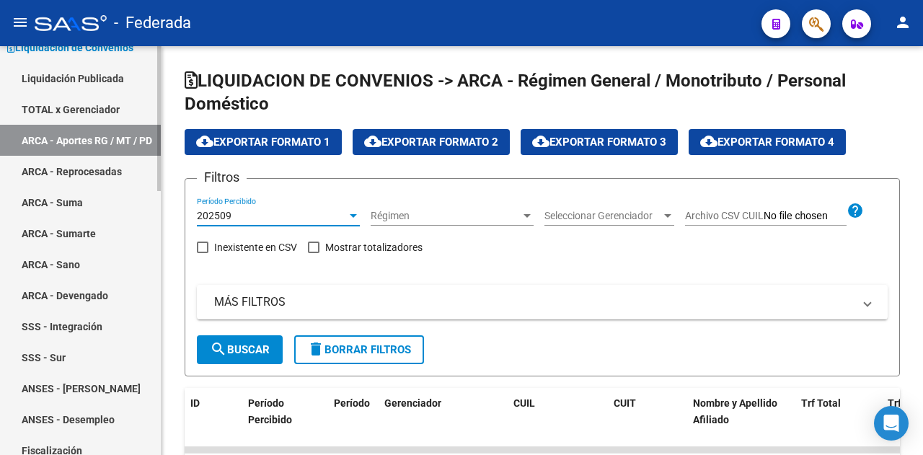
click at [79, 138] on link "ARCA - Aportes RG / MT / PD" at bounding box center [80, 140] width 161 height 31
click at [82, 74] on link "Liquidación Publicada" at bounding box center [80, 78] width 161 height 31
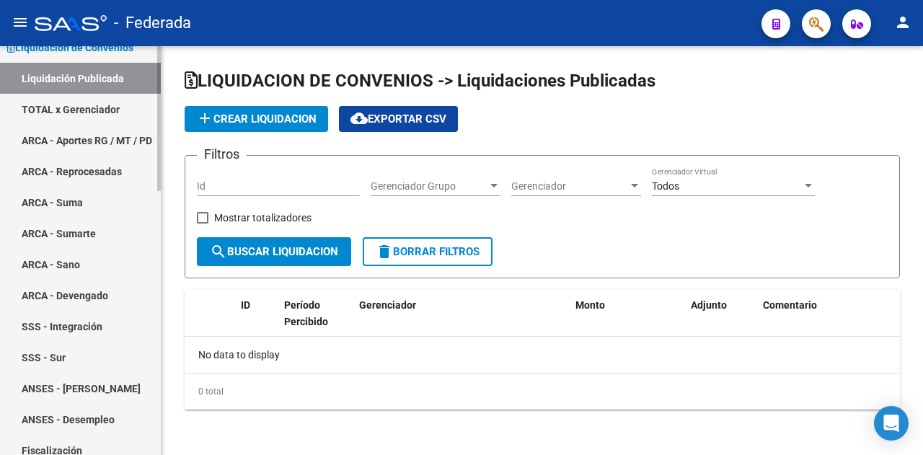
click at [97, 138] on link "ARCA - Aportes RG / MT / PD" at bounding box center [80, 140] width 161 height 31
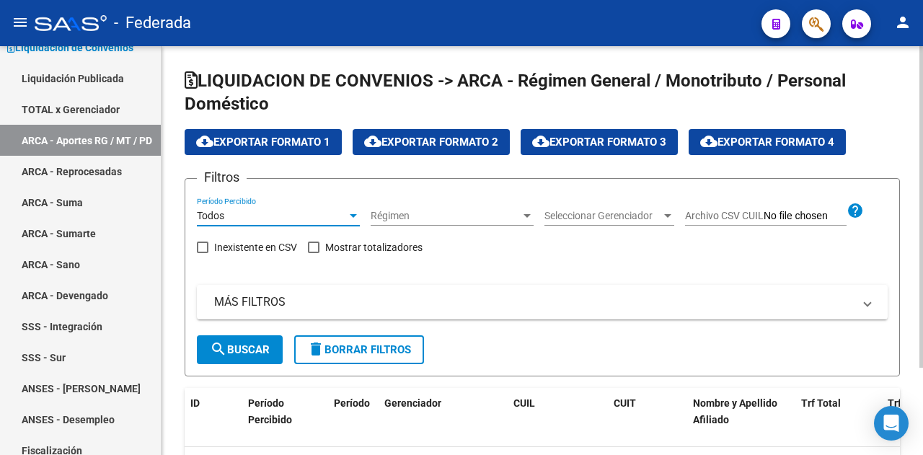
click at [252, 220] on div "Todos" at bounding box center [272, 216] width 150 height 12
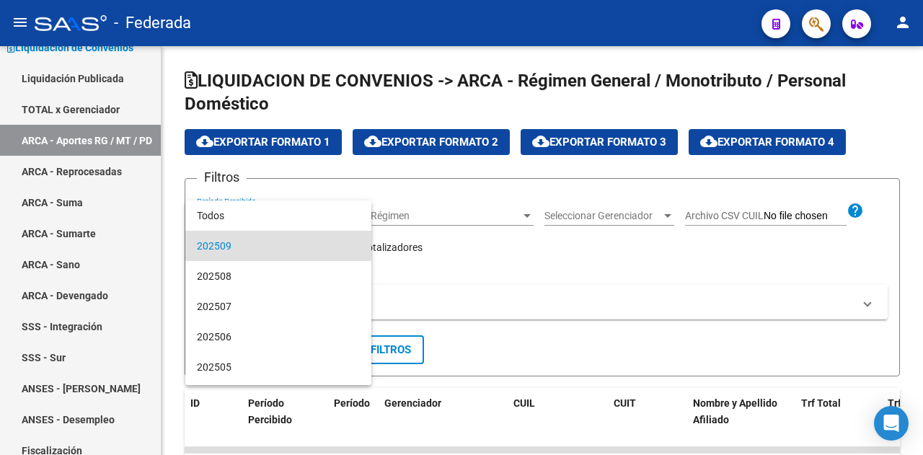
click at [260, 245] on span "202509" at bounding box center [278, 246] width 163 height 30
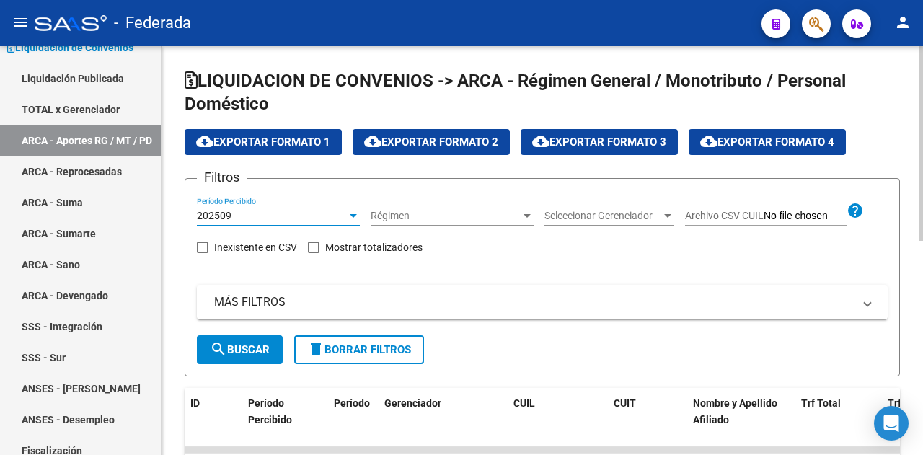
click at [508, 268] on div "Filtros 202509 Período Percibido Régimen Régimen Seleccionar Gerenciador Selecc…" at bounding box center [542, 262] width 691 height 145
click at [771, 141] on span "cloud_download Exportar Formato 4" at bounding box center [767, 142] width 134 height 13
click at [549, 277] on div "Filtros 202509 Período Percibido Régimen Régimen Seleccionar Gerenciador Selecc…" at bounding box center [542, 262] width 691 height 145
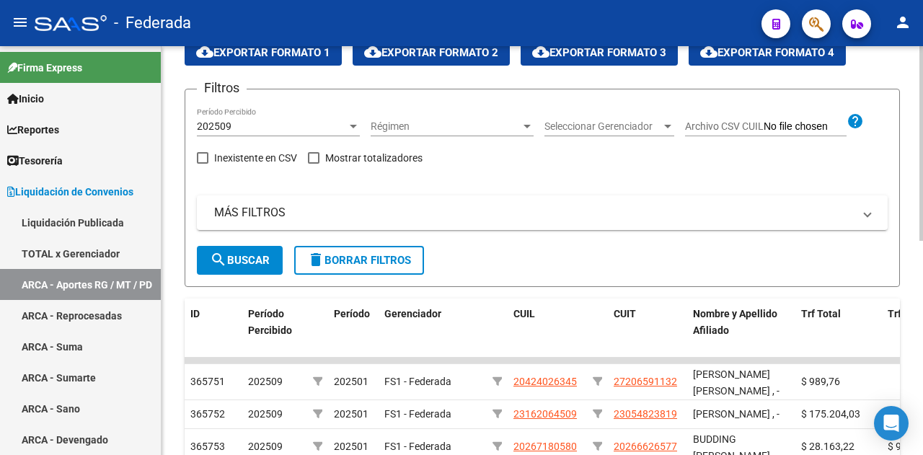
click at [487, 244] on div "MÁS FILTROS ID CUIL CUIT Archivo CSV CUIT help Período Desde(AAAAMM) Período Ha…" at bounding box center [542, 220] width 691 height 50
click at [483, 256] on form "Filtros 202509 Período Percibido Régimen Régimen Seleccionar Gerenciador Selecc…" at bounding box center [542, 188] width 715 height 198
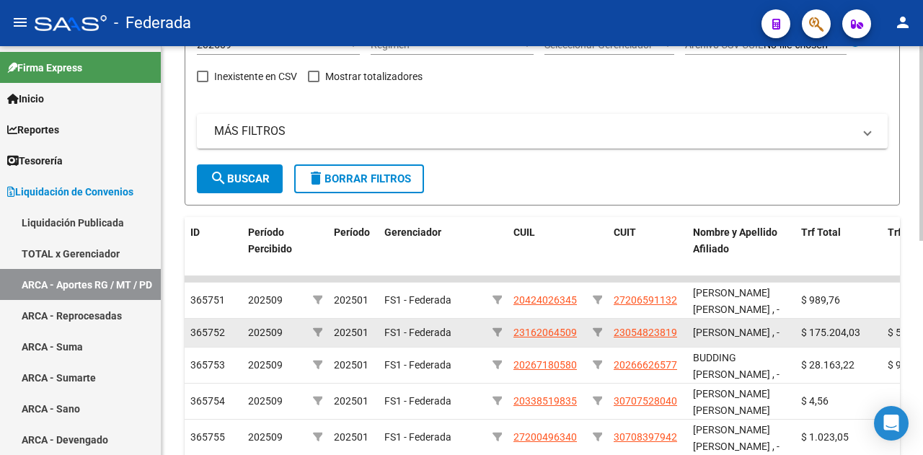
scroll to position [234, 0]
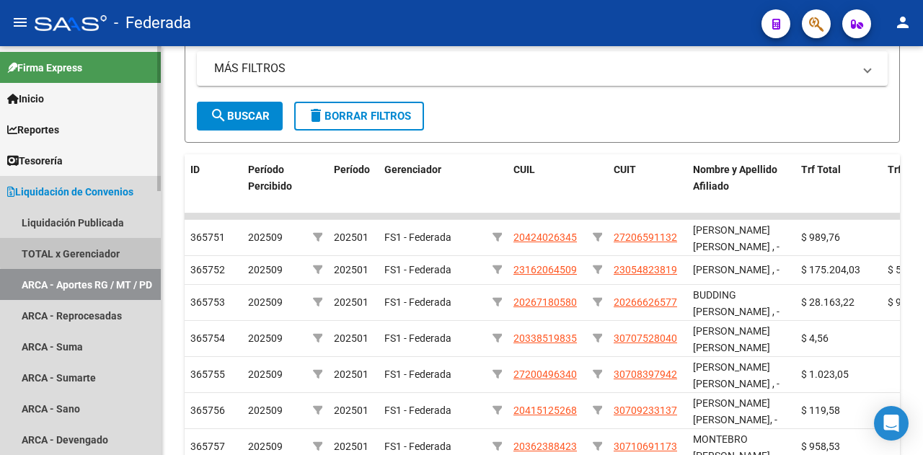
click at [103, 250] on link "TOTAL x Gerenciador" at bounding box center [80, 253] width 161 height 31
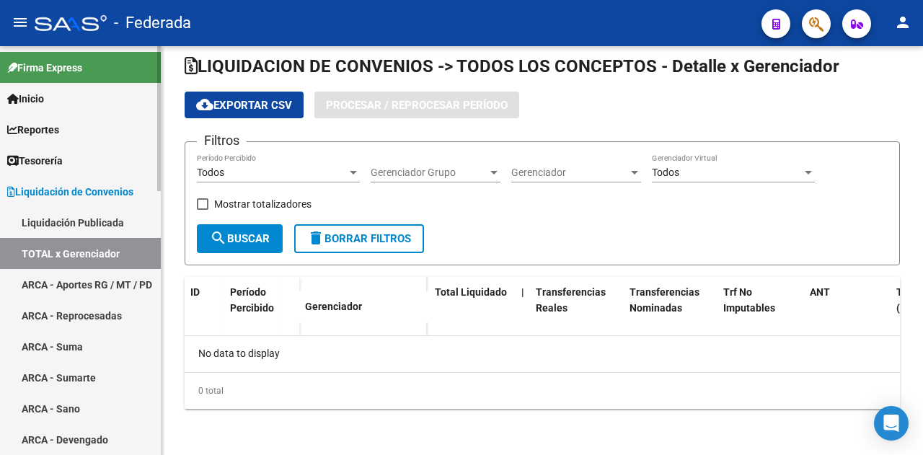
checkbox input "true"
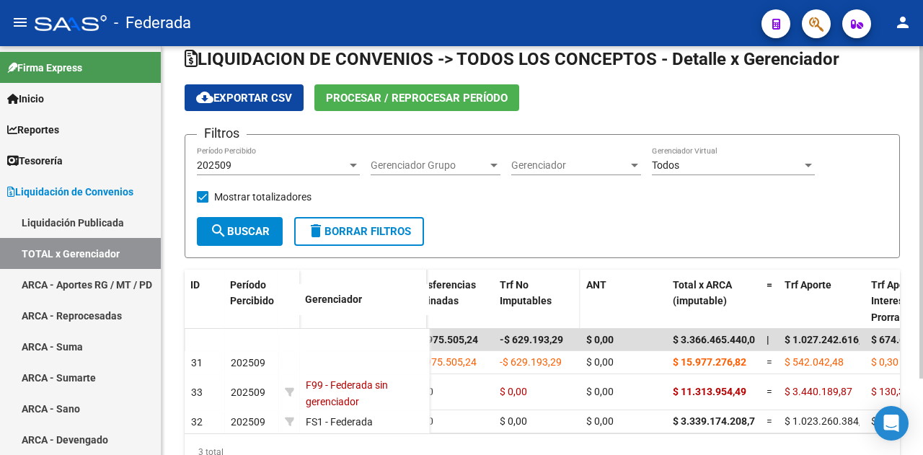
scroll to position [94, 0]
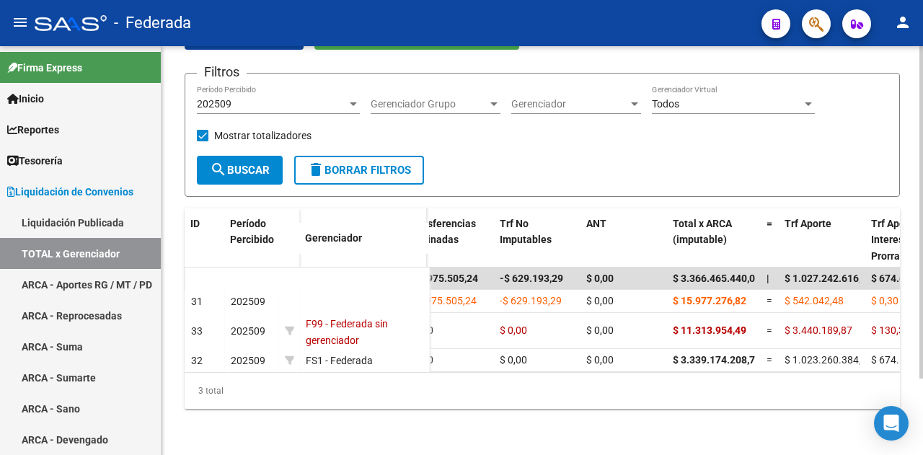
drag, startPoint x: 333, startPoint y: 374, endPoint x: 303, endPoint y: 375, distance: 29.6
click at [303, 375] on div "3 total" at bounding box center [542, 391] width 715 height 36
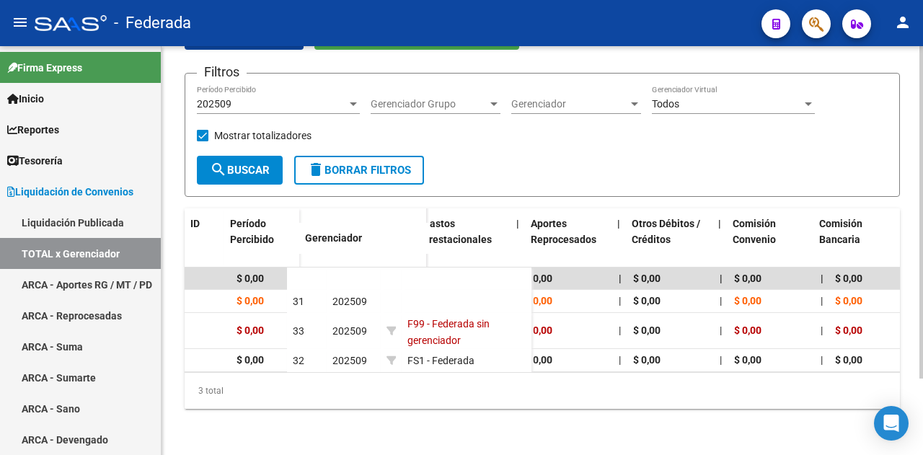
scroll to position [0, 2553]
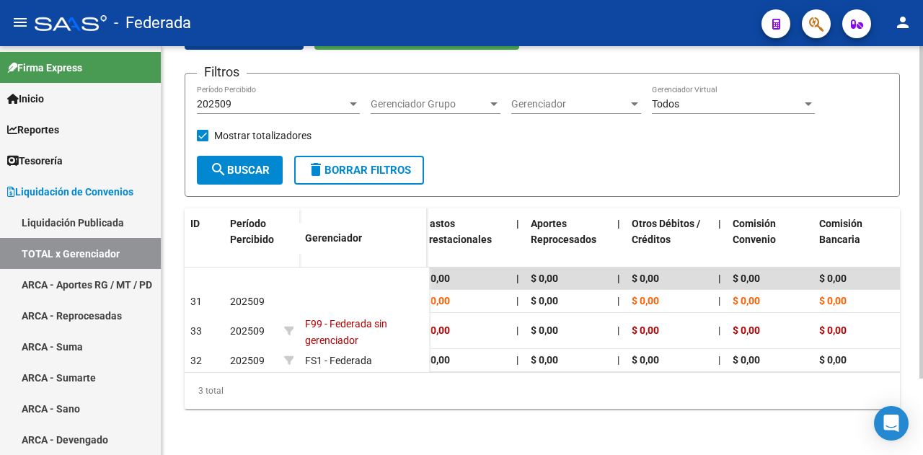
drag, startPoint x: 427, startPoint y: 227, endPoint x: 404, endPoint y: 231, distance: 23.3
click at [404, 231] on span at bounding box center [400, 238] width 6 height 31
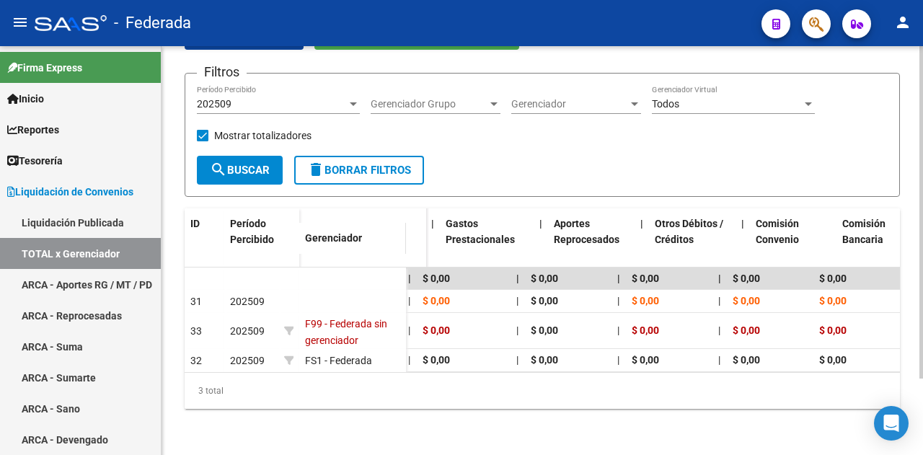
scroll to position [0, 2530]
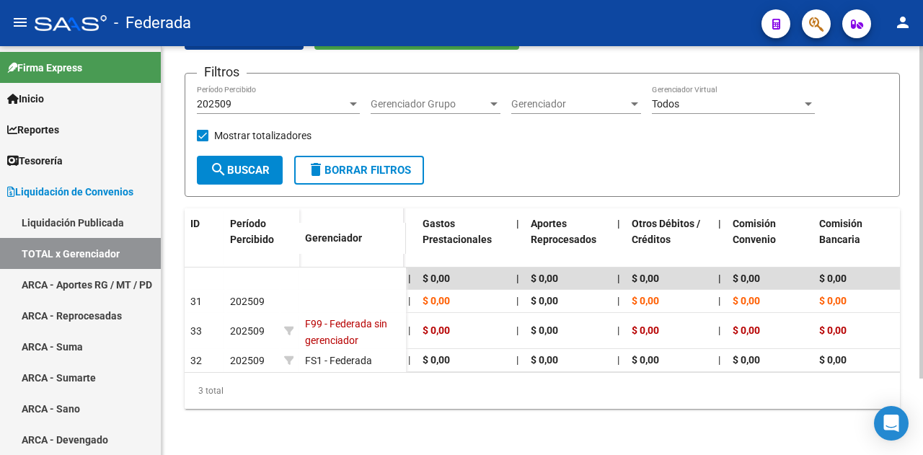
drag, startPoint x: 408, startPoint y: 214, endPoint x: 354, endPoint y: 234, distance: 57.7
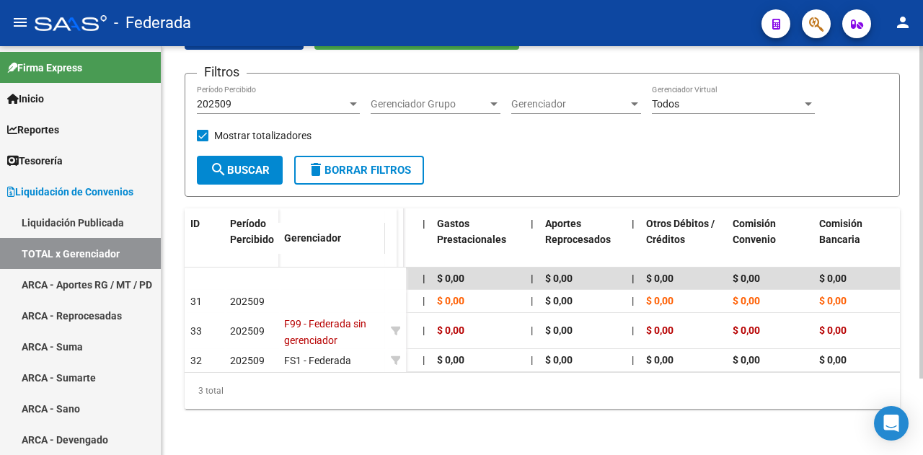
drag, startPoint x: 412, startPoint y: 225, endPoint x: 339, endPoint y: 228, distance: 72.9
click at [339, 228] on div "ID Período Percibido Gerenciador" at bounding box center [295, 239] width 221 height 63
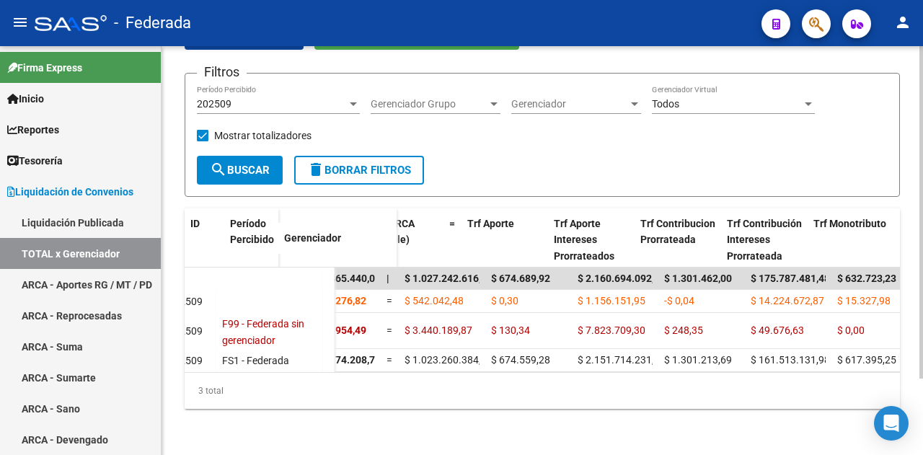
scroll to position [0, 0]
